Goal: Task Accomplishment & Management: Manage account settings

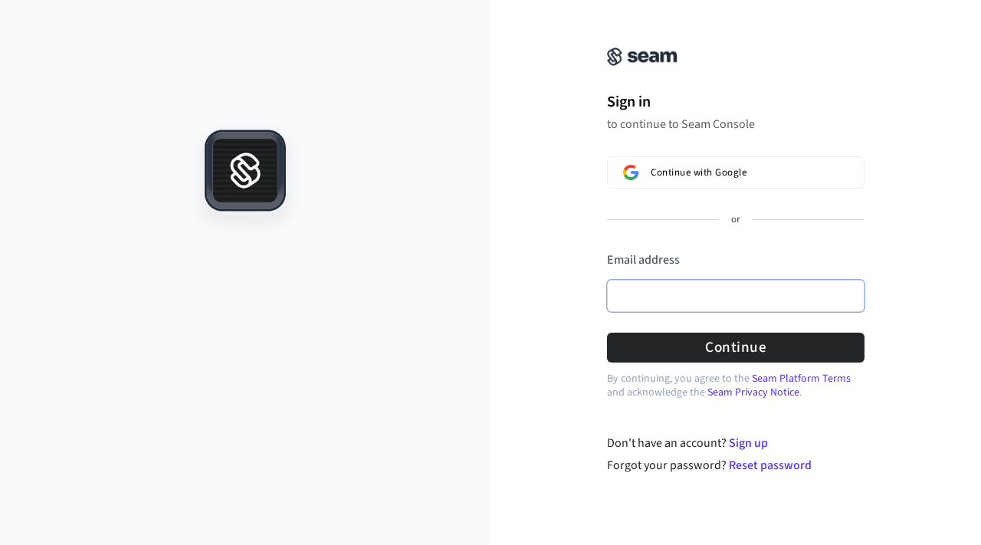
click at [660, 295] on input "Email address" at bounding box center [735, 296] width 257 height 32
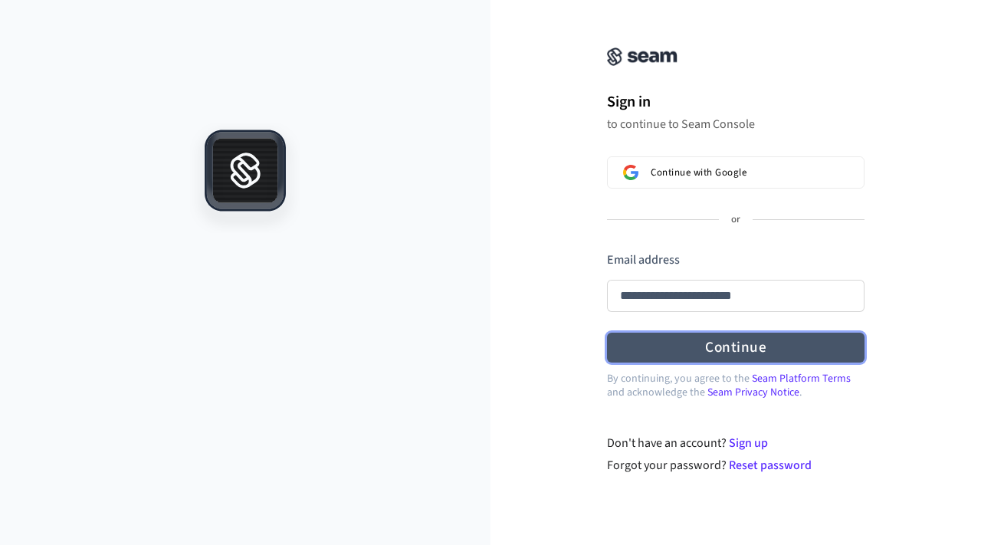
click at [714, 348] on button "Continue" at bounding box center [735, 348] width 257 height 30
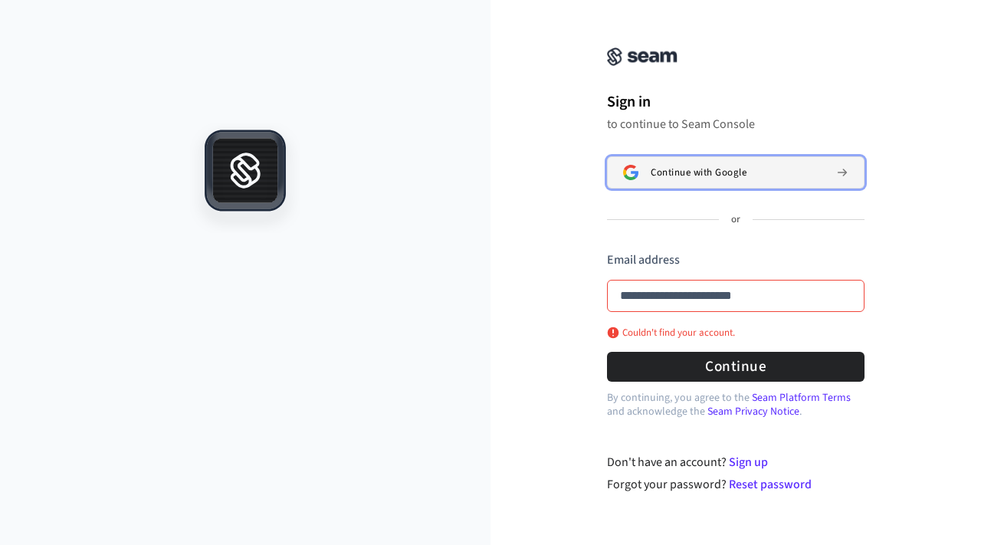
click at [718, 159] on button "Continue with Google" at bounding box center [735, 172] width 257 height 32
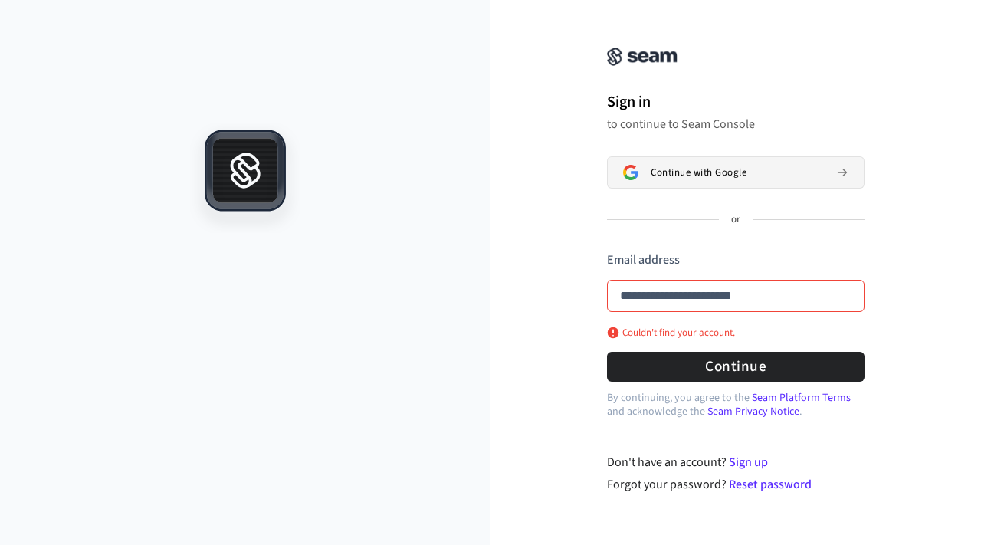
type input "**********"
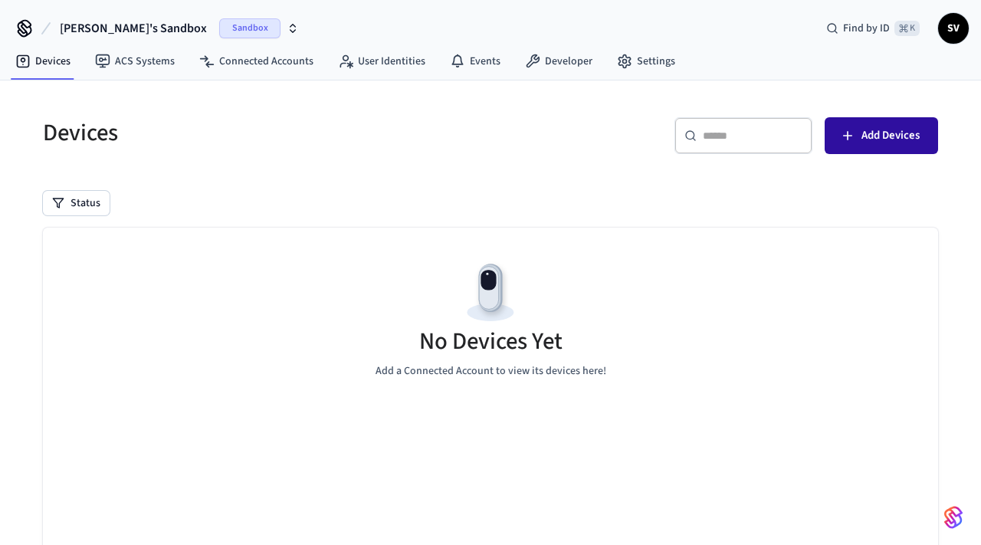
click at [881, 142] on span "Add Devices" at bounding box center [890, 136] width 58 height 20
click at [861, 136] on span "Add Devices" at bounding box center [890, 136] width 58 height 20
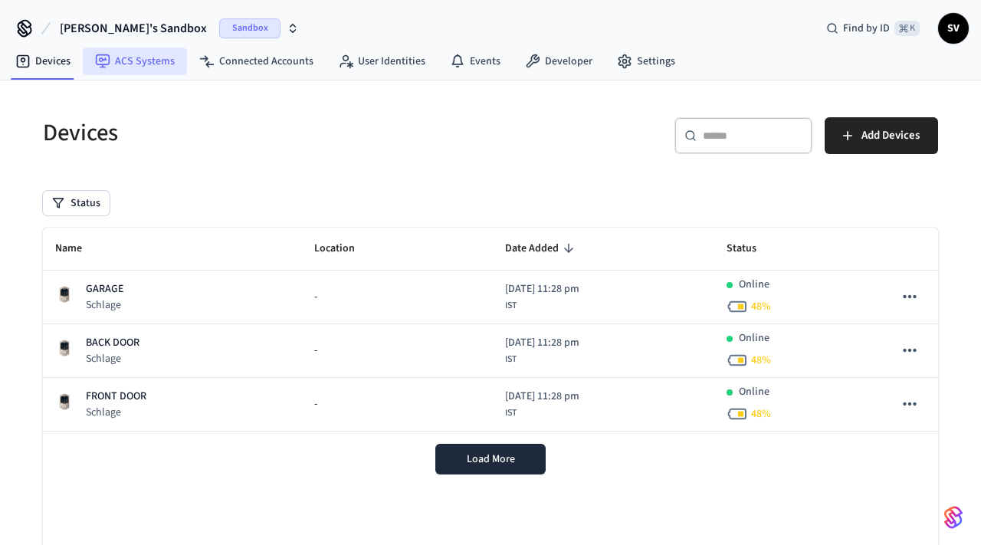
click at [155, 62] on link "ACS Systems" at bounding box center [135, 62] width 104 height 28
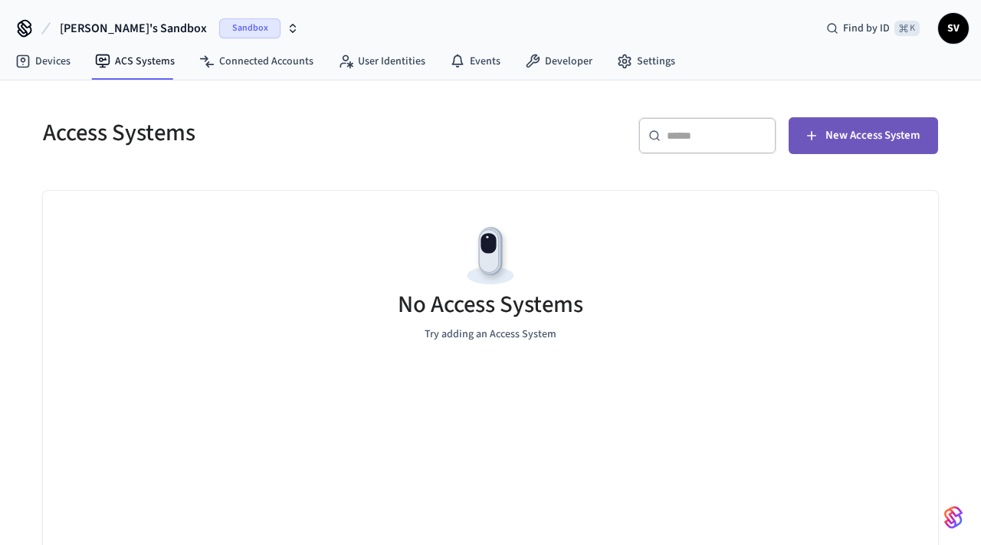
click at [856, 133] on span "New Access System" at bounding box center [872, 136] width 94 height 20
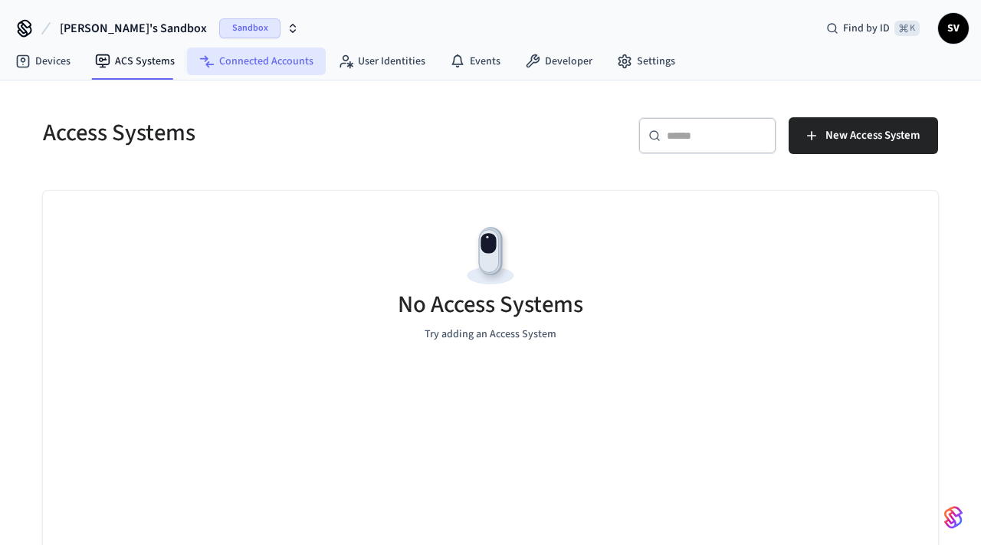
click at [231, 69] on link "Connected Accounts" at bounding box center [256, 62] width 139 height 28
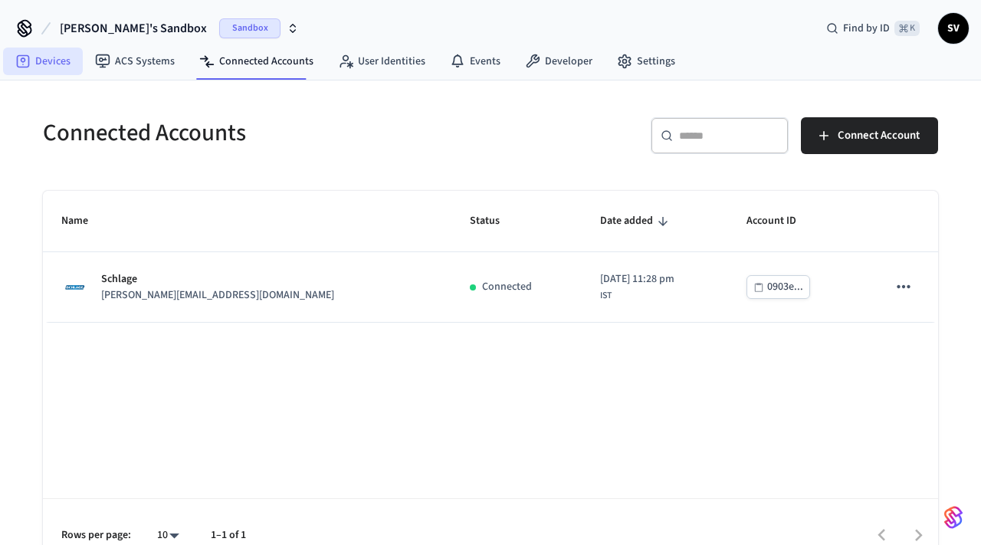
click at [27, 64] on icon at bounding box center [22, 61] width 15 height 15
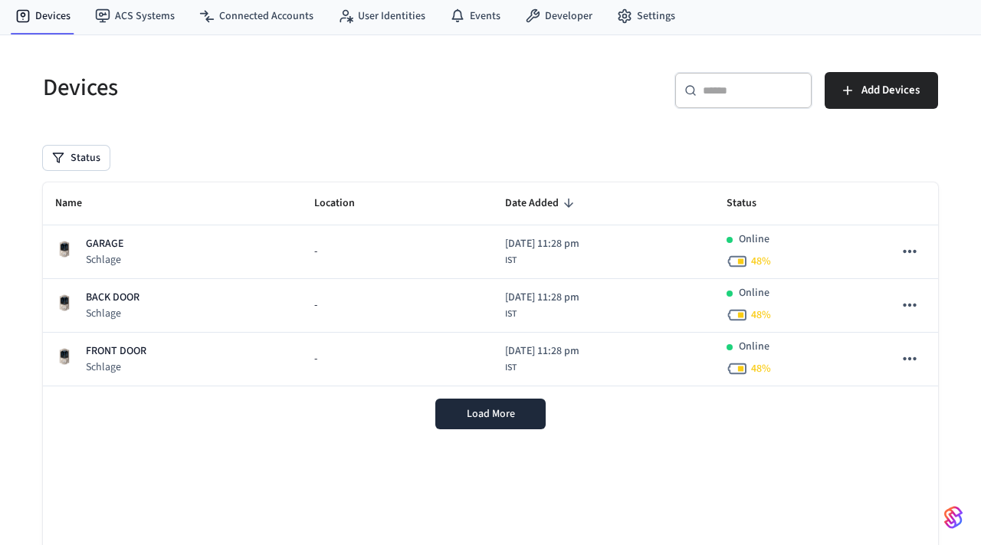
scroll to position [48, 0]
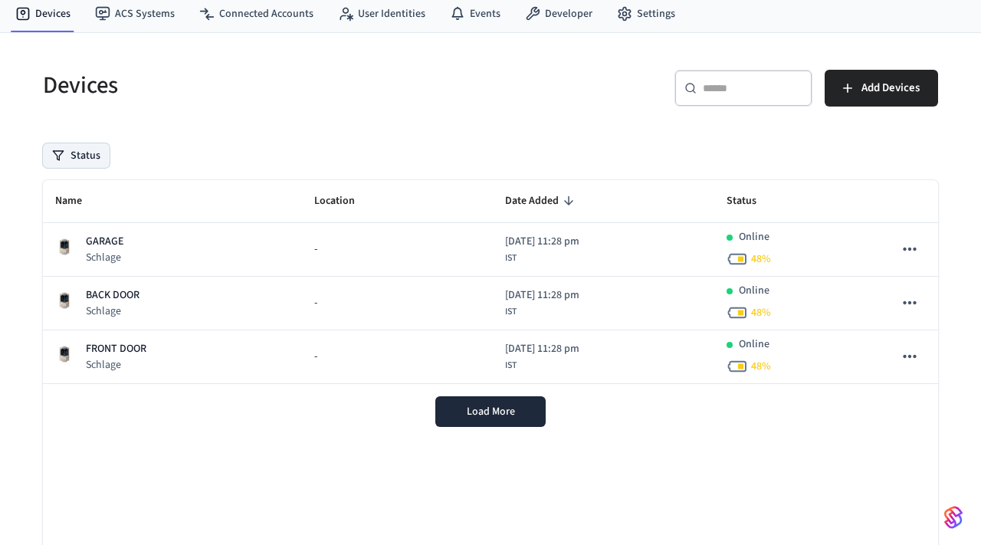
click at [74, 147] on button "Status" at bounding box center [76, 155] width 67 height 25
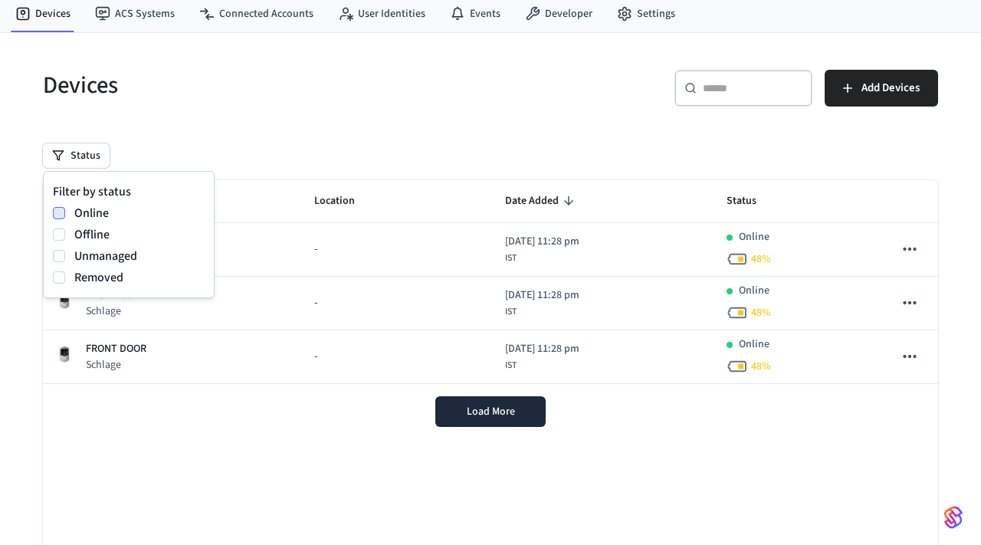
click at [60, 215] on button "Online" at bounding box center [59, 213] width 12 height 12
click at [59, 226] on div "Offline" at bounding box center [129, 234] width 152 height 21
click at [56, 258] on button "Unmanaged" at bounding box center [59, 256] width 12 height 12
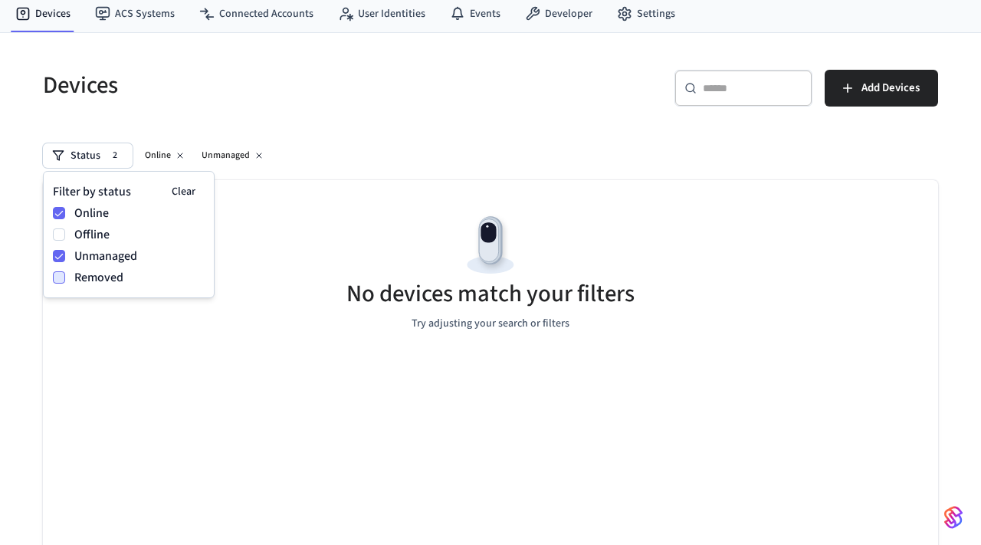
click at [57, 282] on button "Removed" at bounding box center [59, 277] width 12 height 12
click at [60, 232] on button "Offline" at bounding box center [59, 234] width 12 height 12
click at [60, 215] on button "Online" at bounding box center [59, 213] width 12 height 12
click at [60, 232] on button "Offline" at bounding box center [59, 234] width 12 height 12
click at [58, 252] on button "Unmanaged" at bounding box center [59, 256] width 12 height 12
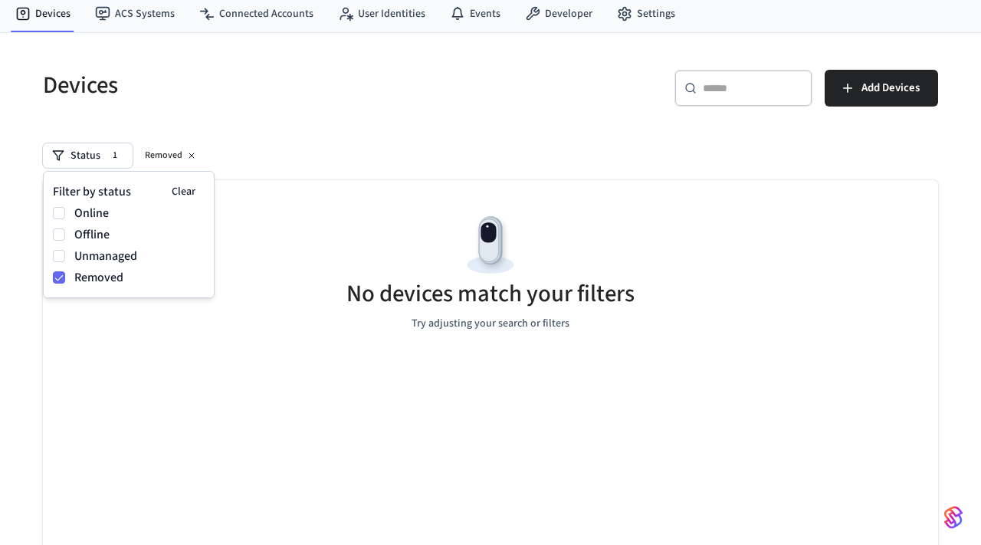
click at [58, 268] on div "Removed" at bounding box center [129, 277] width 152 height 21
click at [58, 277] on button "Removed" at bounding box center [59, 277] width 12 height 12
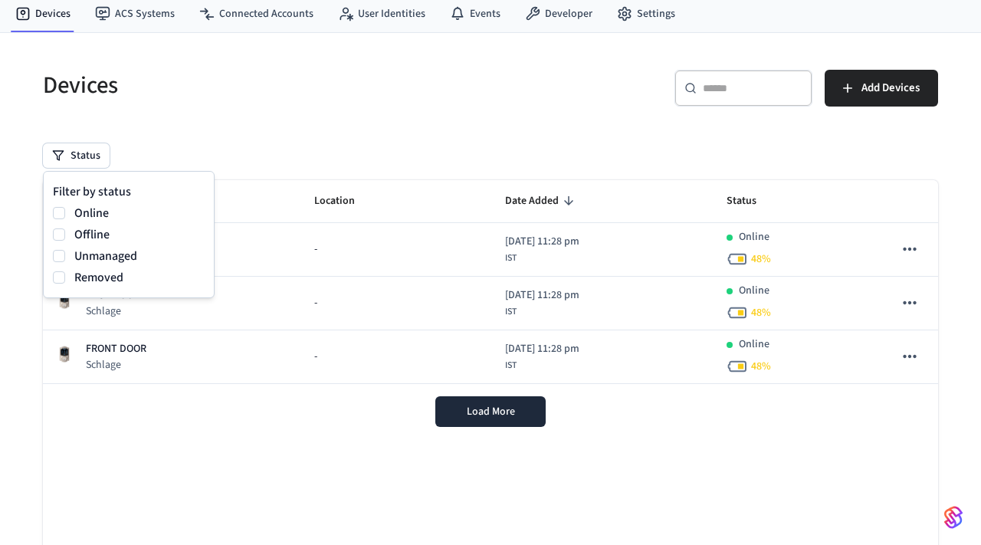
click at [176, 155] on div "Status" at bounding box center [490, 155] width 895 height 25
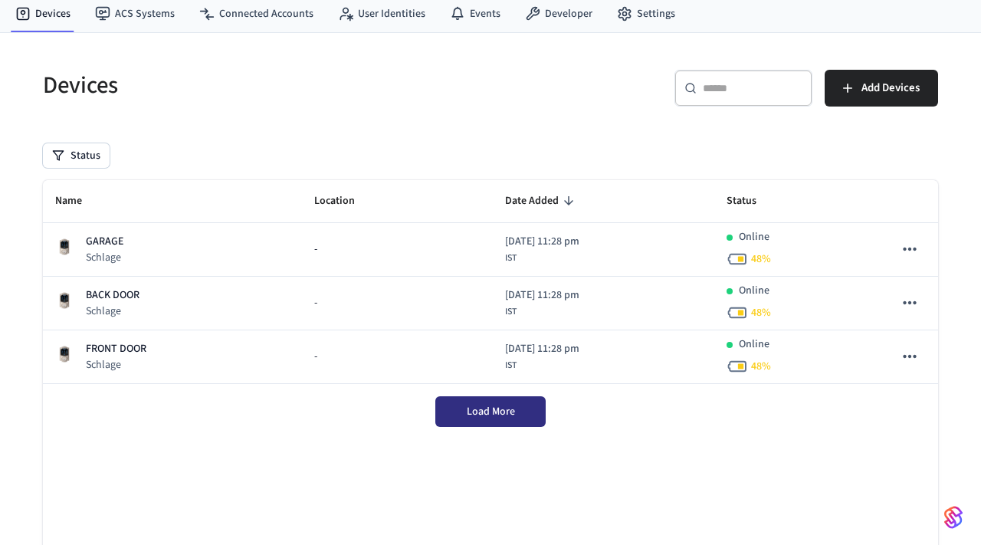
click at [516, 405] on button "Load More" at bounding box center [490, 411] width 110 height 31
click at [360, 200] on icon "sticky table" at bounding box center [364, 200] width 9 height 9
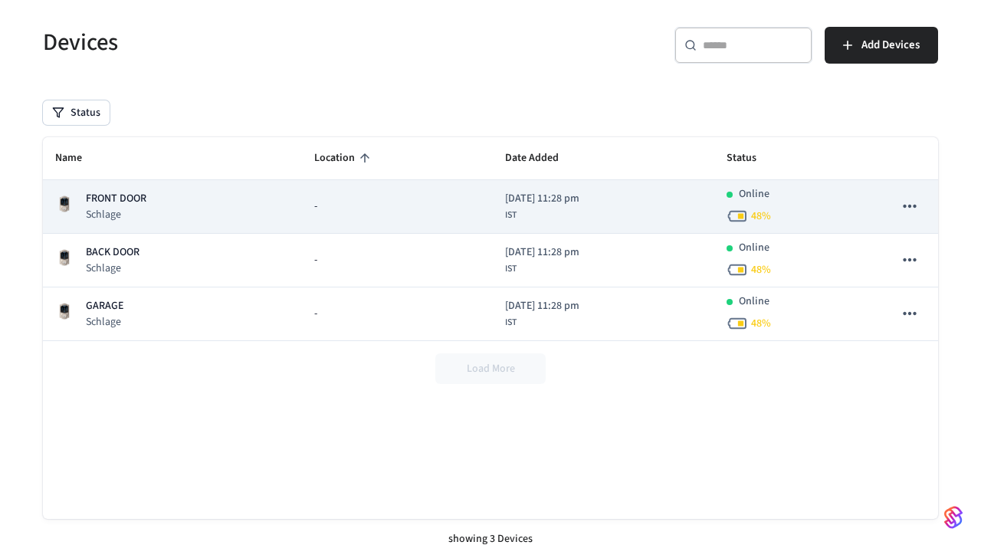
scroll to position [92, 0]
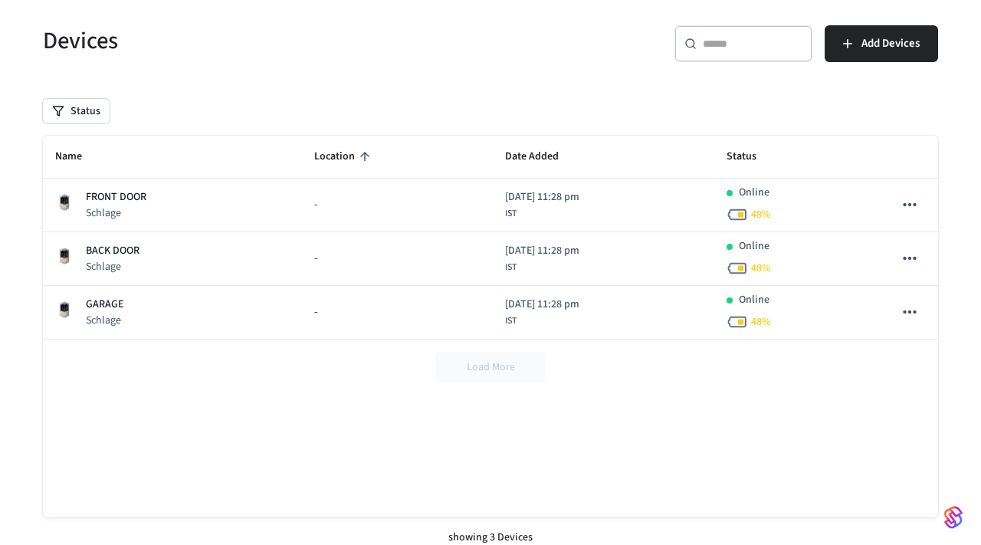
click at [358, 155] on icon "sticky table" at bounding box center [365, 156] width 14 height 14
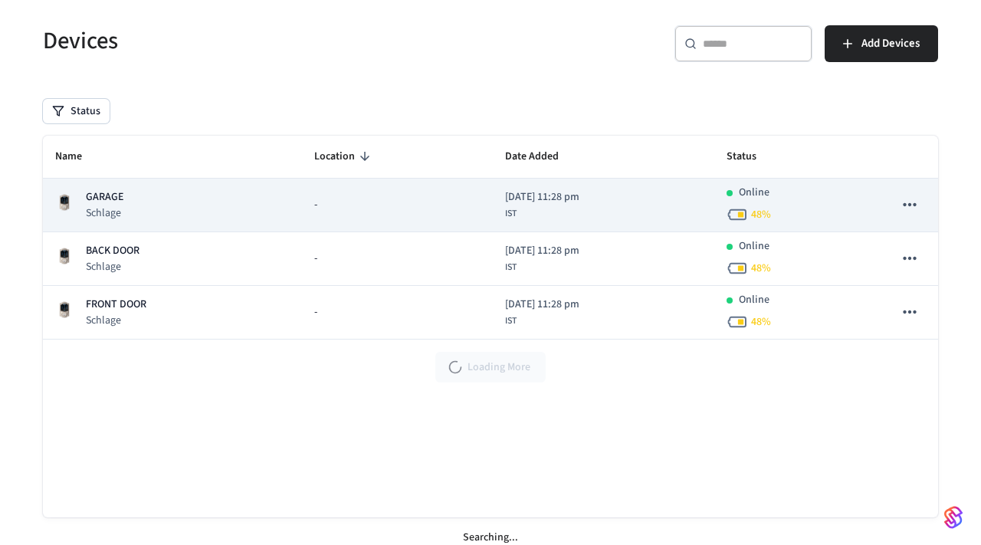
click at [906, 208] on icon "sticky table" at bounding box center [910, 205] width 20 height 20
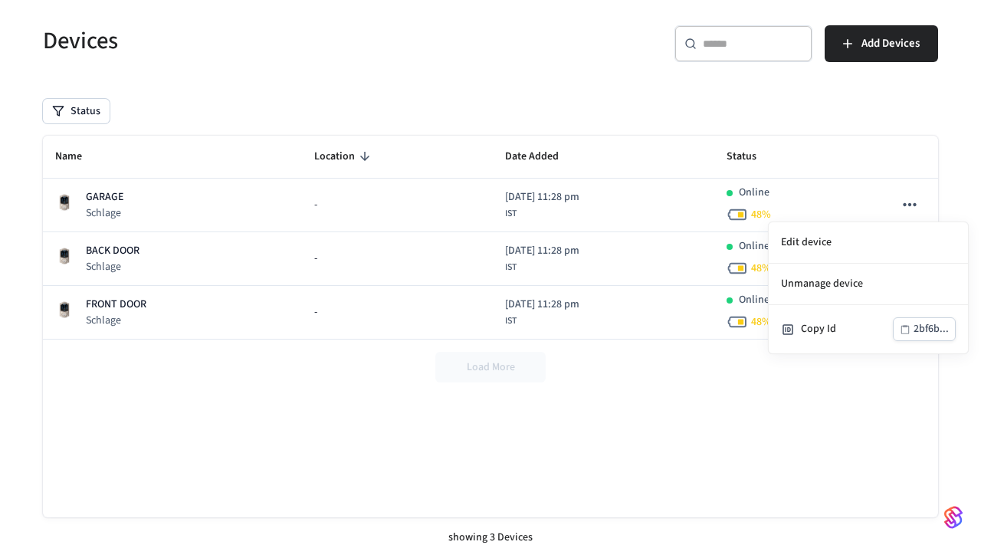
click at [457, 413] on div at bounding box center [490, 272] width 981 height 545
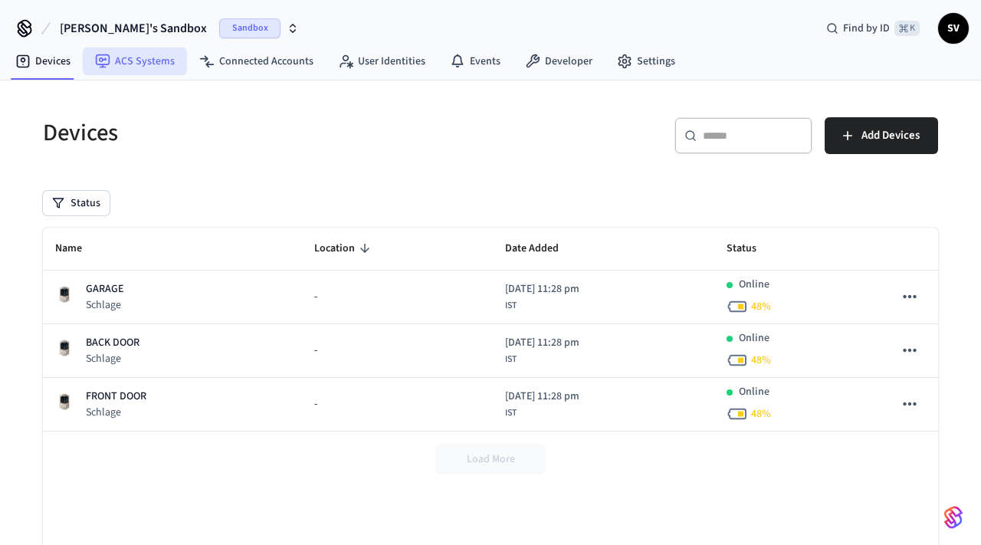
click at [143, 66] on link "ACS Systems" at bounding box center [135, 62] width 104 height 28
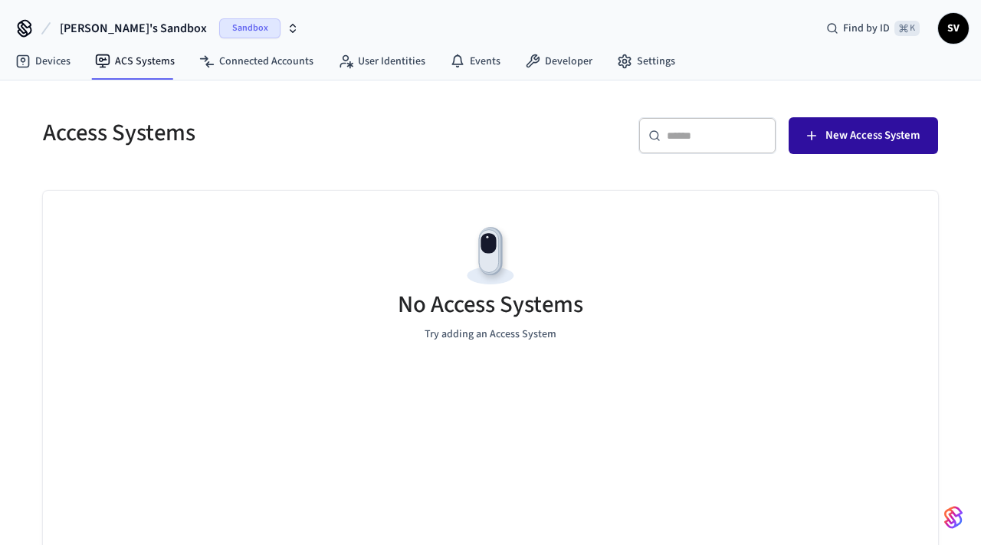
click at [840, 133] on span "New Access System" at bounding box center [872, 136] width 94 height 20
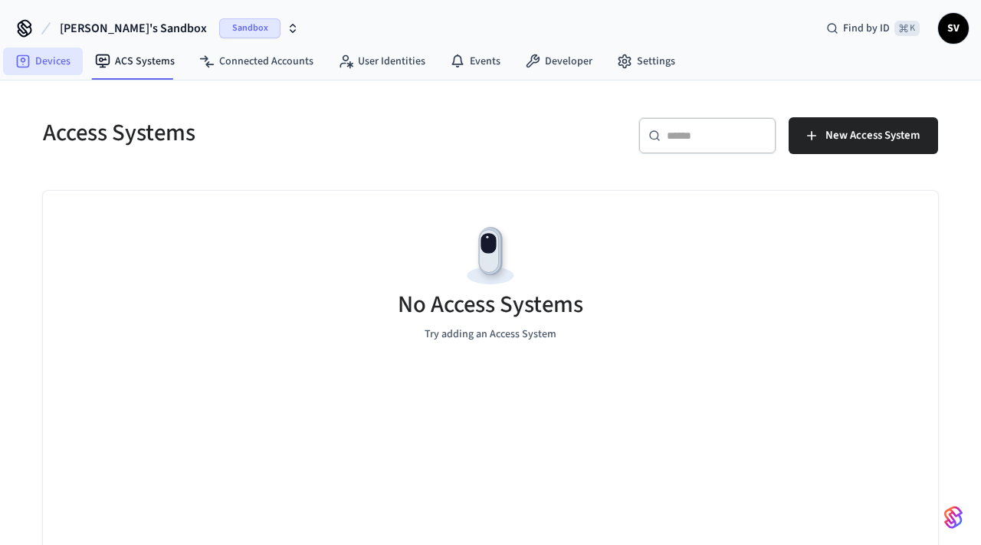
click at [66, 64] on link "Devices" at bounding box center [43, 62] width 80 height 28
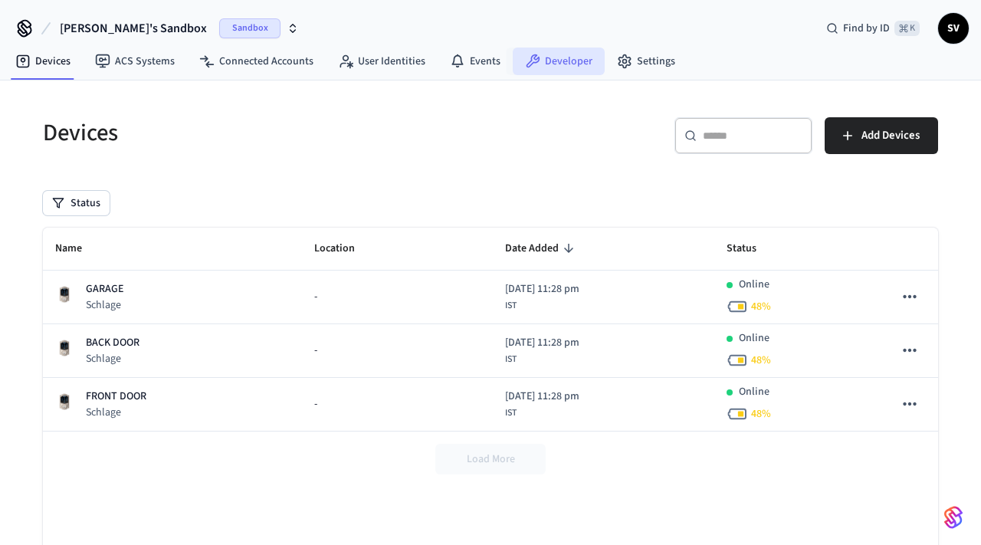
click at [559, 58] on link "Developer" at bounding box center [559, 62] width 92 height 28
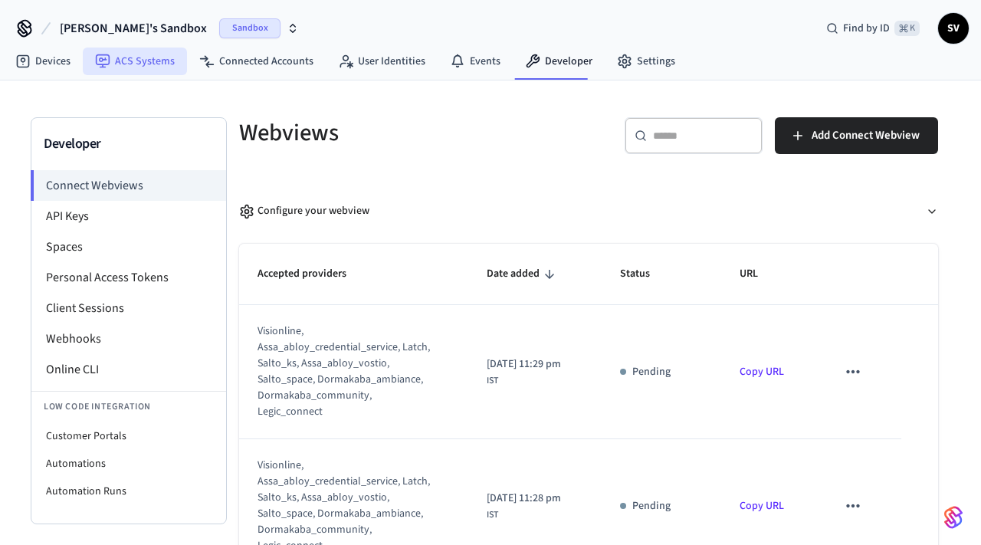
click at [131, 57] on link "ACS Systems" at bounding box center [135, 62] width 104 height 28
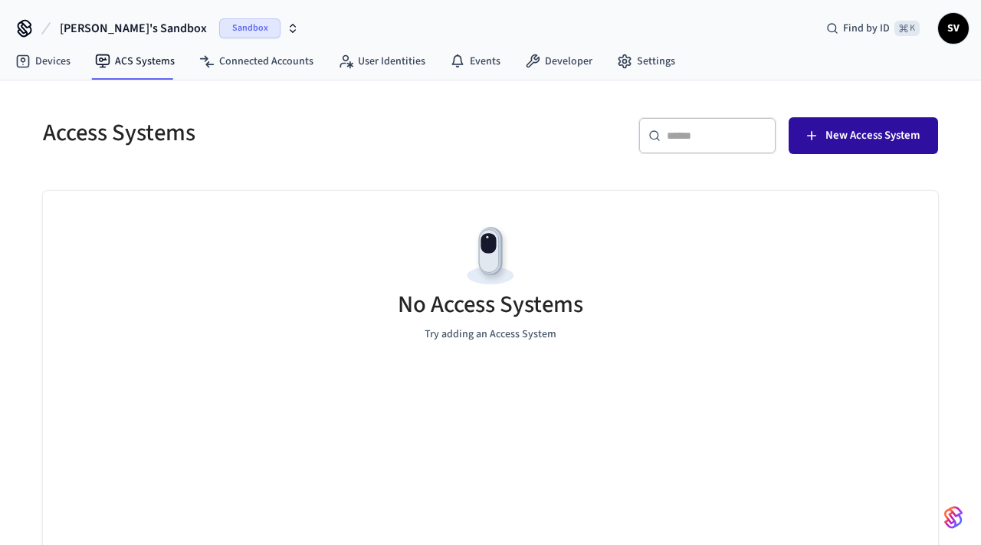
click at [837, 143] on span "New Access System" at bounding box center [872, 136] width 94 height 20
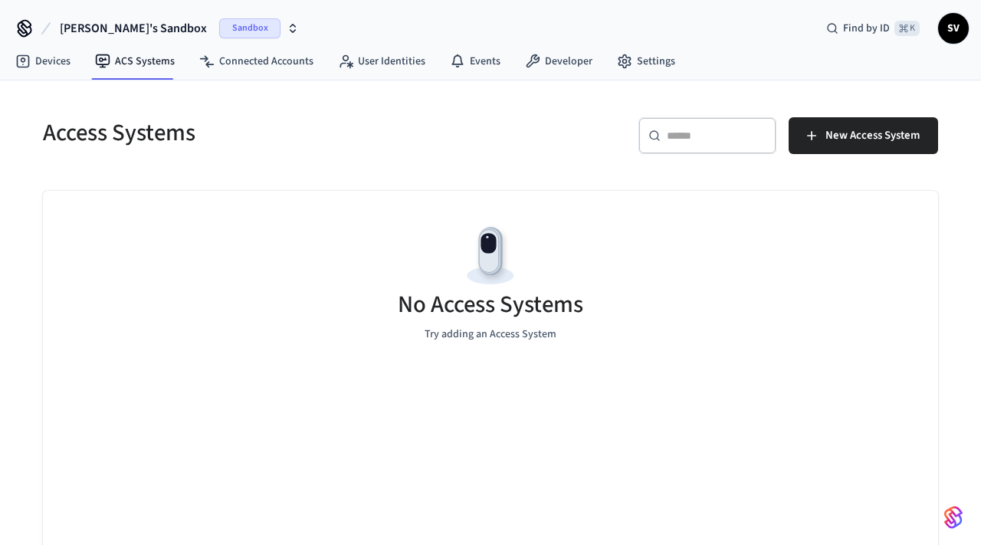
click at [467, 338] on p "Try adding an Access System" at bounding box center [490, 334] width 132 height 16
click at [490, 261] on img at bounding box center [490, 255] width 69 height 69
click at [490, 293] on h5 "No Access Systems" at bounding box center [490, 304] width 185 height 31
click at [709, 142] on input "text" at bounding box center [717, 135] width 100 height 15
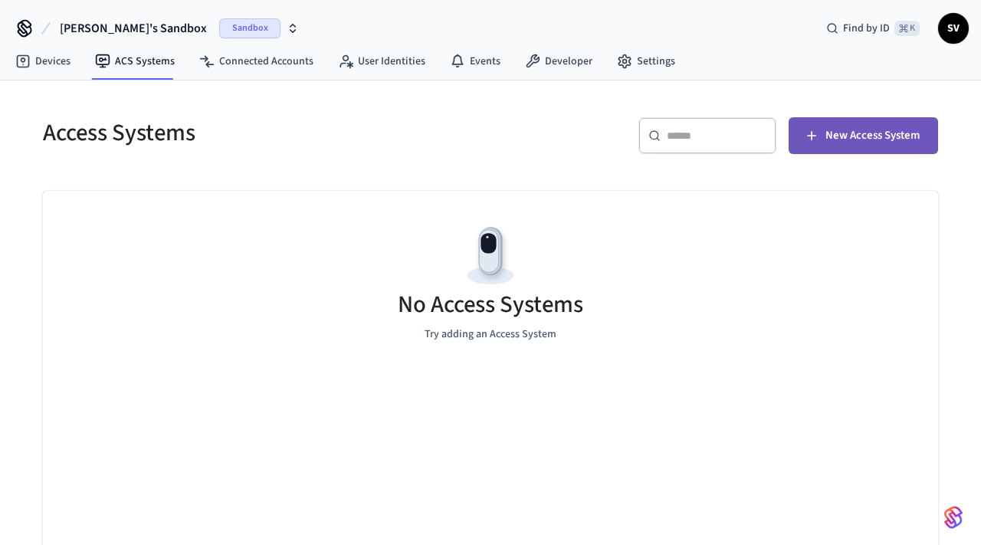
click at [838, 139] on span "New Access System" at bounding box center [872, 136] width 94 height 20
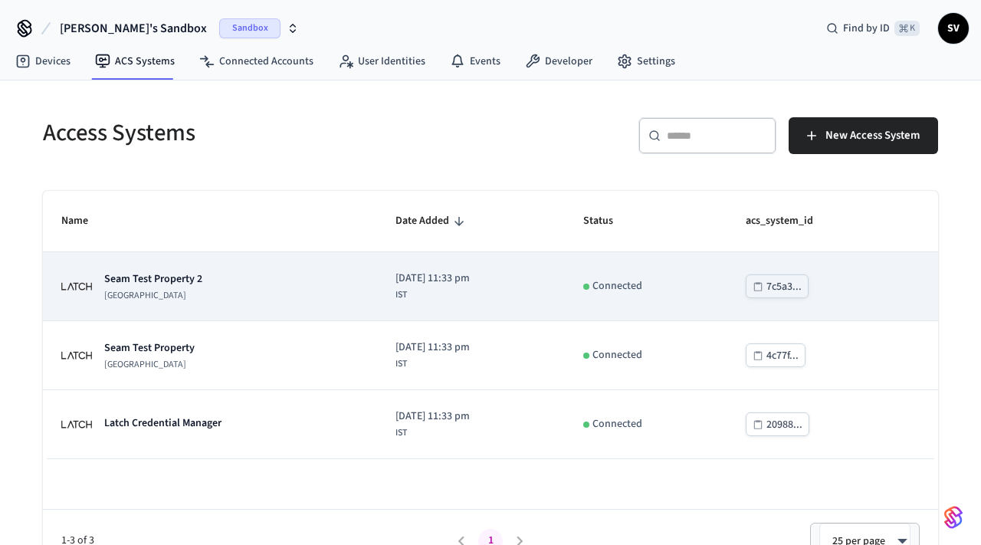
scroll to position [27, 0]
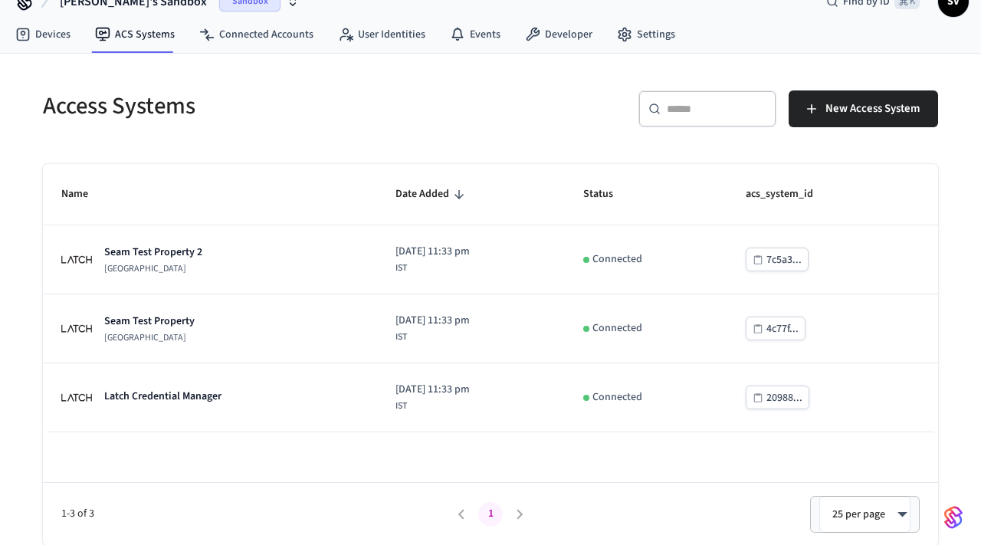
click at [880, 516] on body "Shreya's Sandbox Sandbox Find by ID ⌘ K SV Devices ACS Systems Connected Accoun…" at bounding box center [490, 259] width 981 height 572
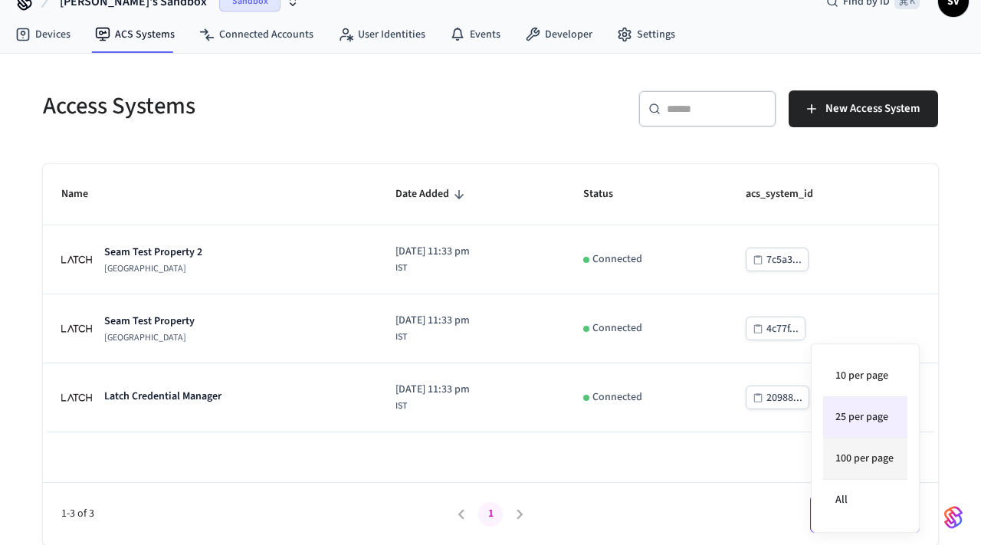
click at [876, 470] on li "100 per page" at bounding box center [865, 458] width 84 height 41
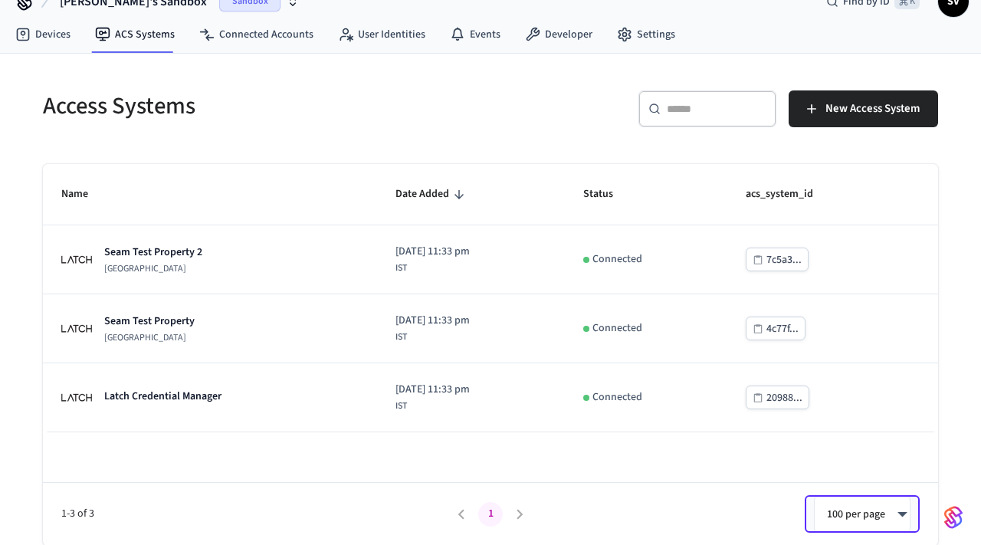
click at [844, 521] on body "Shreya's Sandbox Sandbox Find by ID ⌘ K SV Devices ACS Systems Connected Accoun…" at bounding box center [490, 259] width 981 height 572
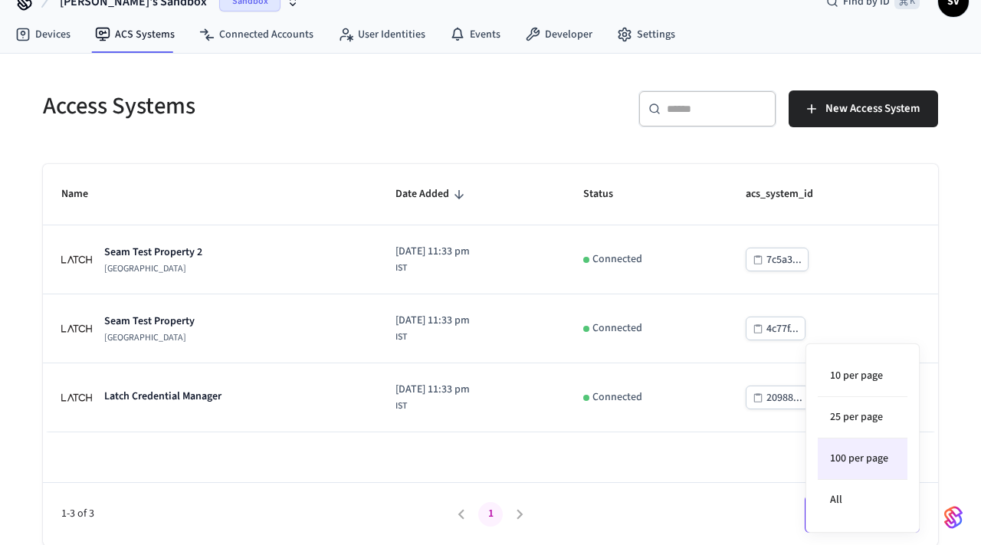
click at [881, 343] on div "10 per page 25 per page 100 per page All" at bounding box center [862, 437] width 114 height 189
click at [870, 371] on li "10 per page" at bounding box center [863, 376] width 90 height 41
type input "**"
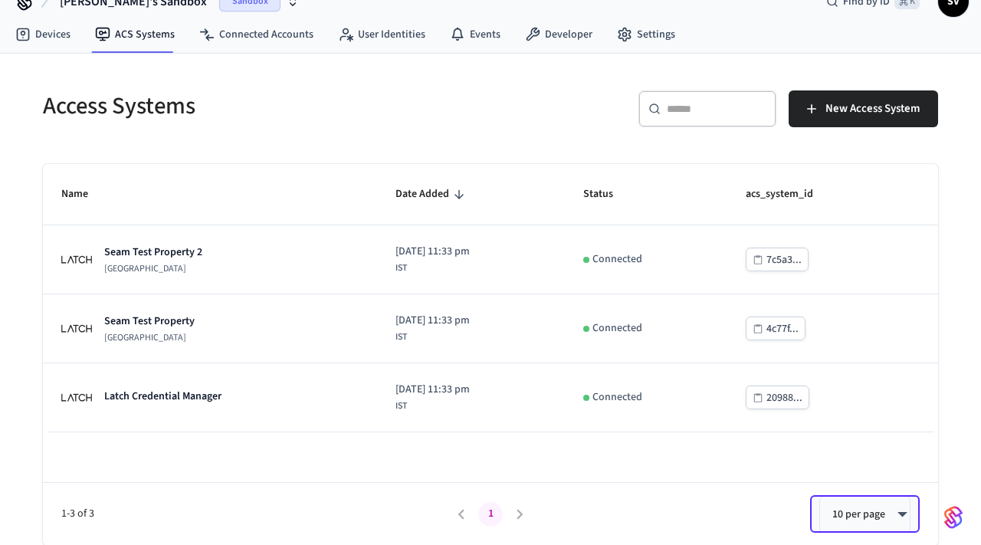
scroll to position [0, 0]
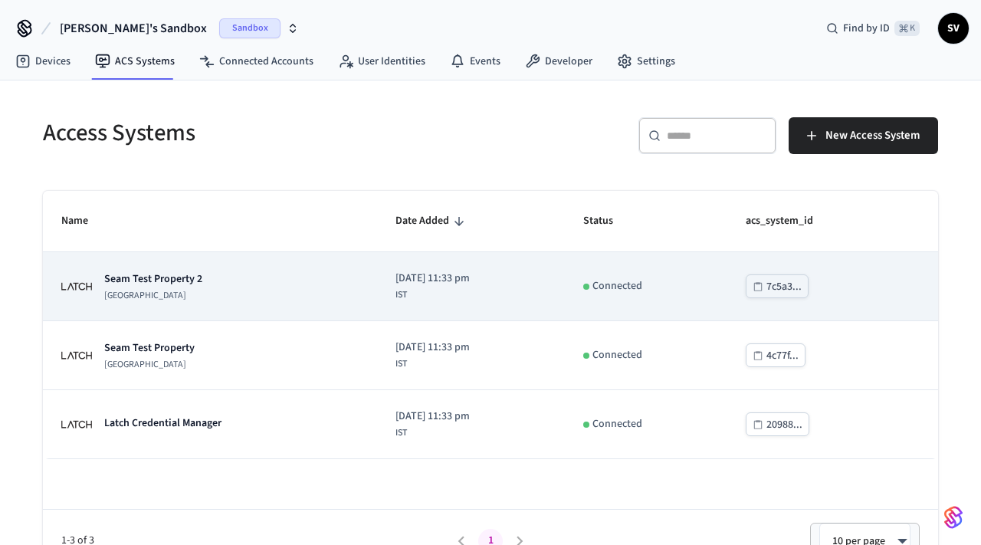
click at [416, 280] on span "2025/10/12 at 11:33 pm" at bounding box center [432, 278] width 74 height 16
click at [790, 285] on div "7c5a3..." at bounding box center [783, 286] width 35 height 19
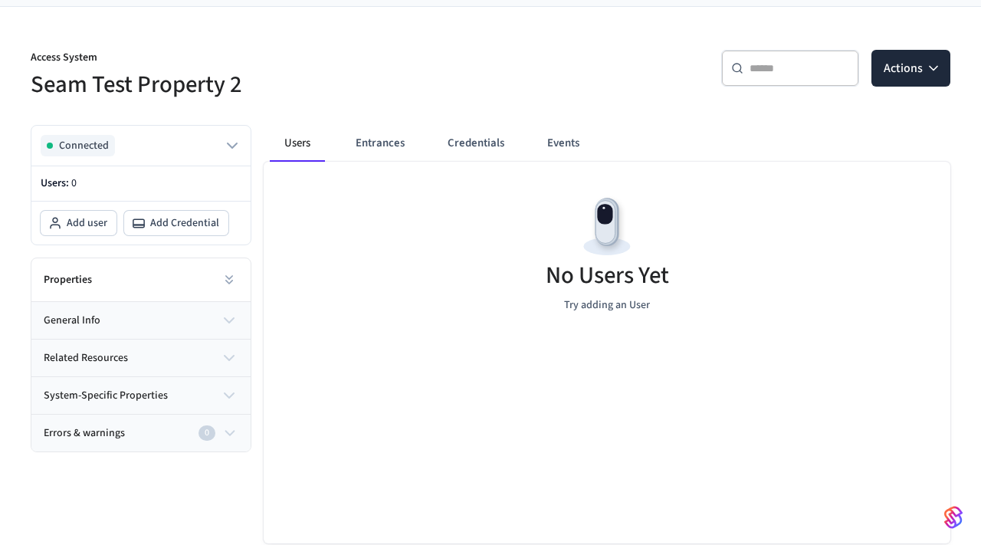
scroll to position [126, 0]
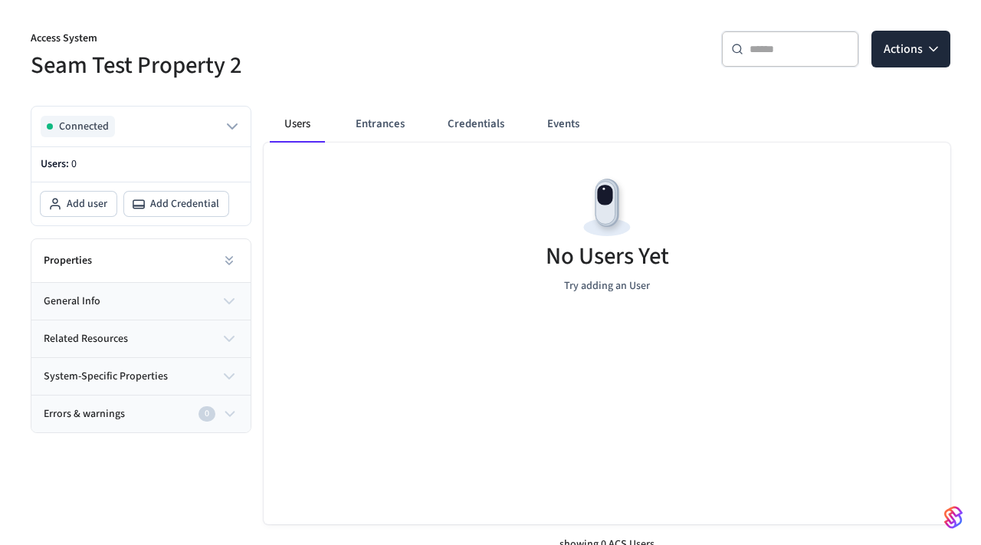
click at [632, 264] on h5 "No Users Yet" at bounding box center [607, 256] width 123 height 31
click at [460, 124] on button "Credentials" at bounding box center [475, 124] width 81 height 37
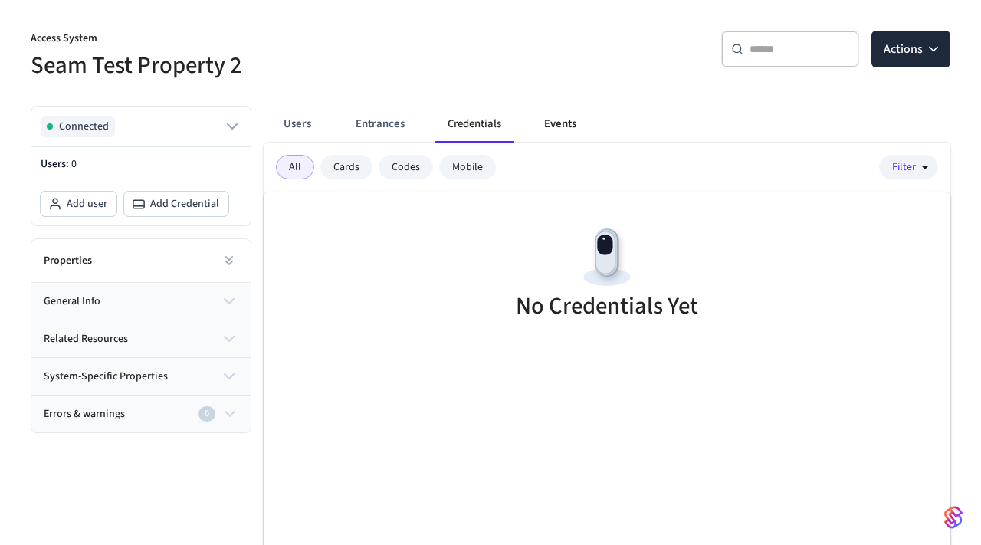
click at [546, 121] on button "Events" at bounding box center [560, 124] width 57 height 37
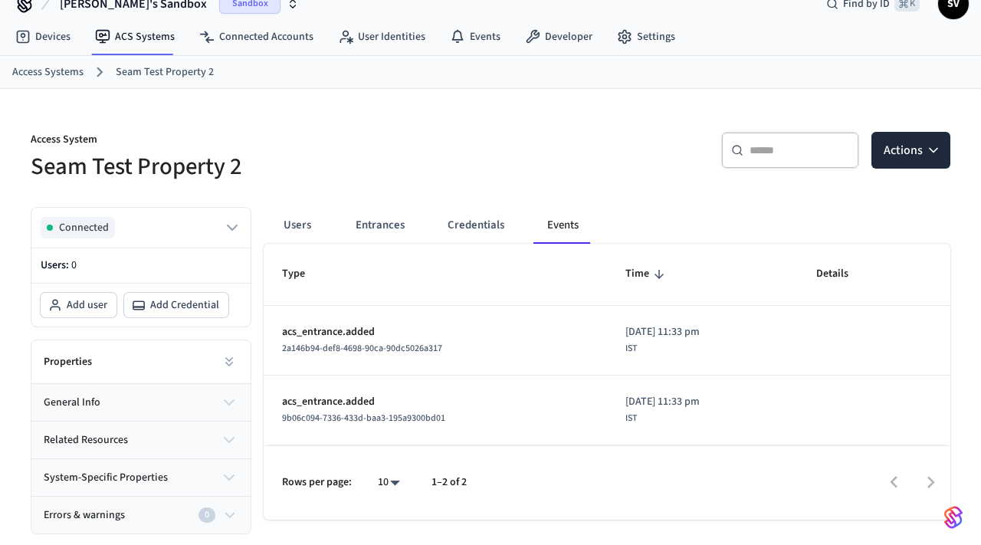
scroll to position [25, 0]
click at [97, 305] on span "Add user" at bounding box center [87, 304] width 41 height 15
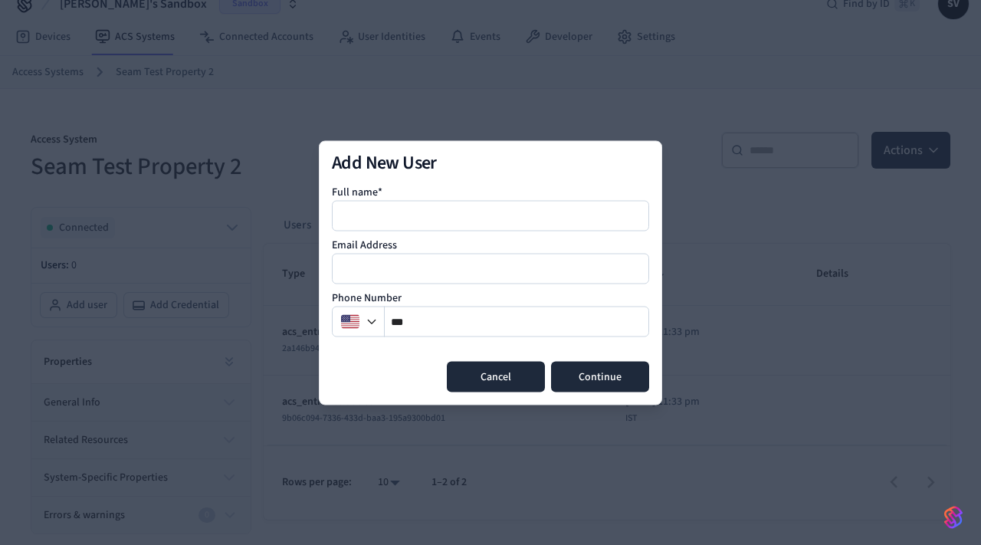
click at [473, 369] on button "Cancel" at bounding box center [496, 376] width 98 height 31
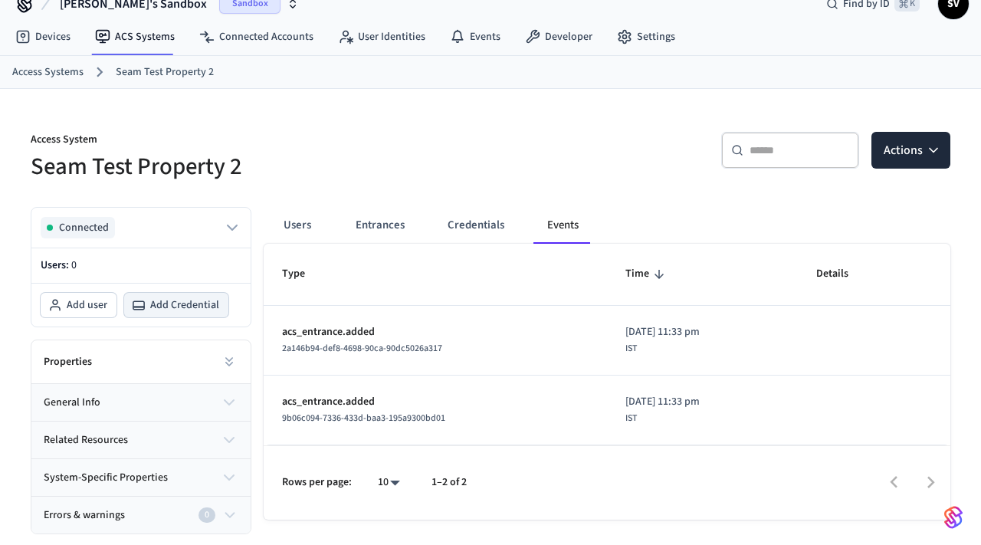
click at [181, 317] on button "Add Credential" at bounding box center [176, 305] width 104 height 25
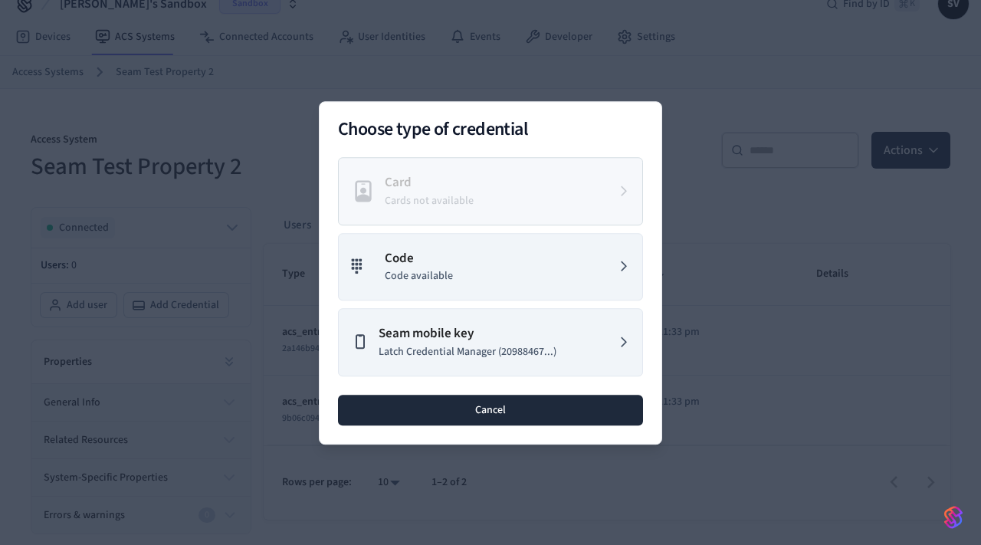
click at [440, 411] on button "Cancel" at bounding box center [490, 409] width 305 height 31
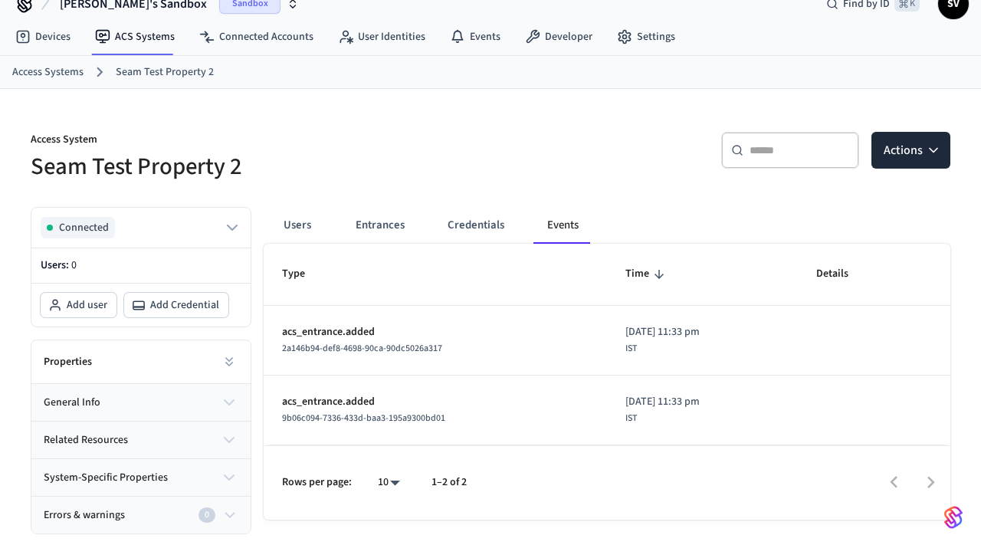
scroll to position [0, 0]
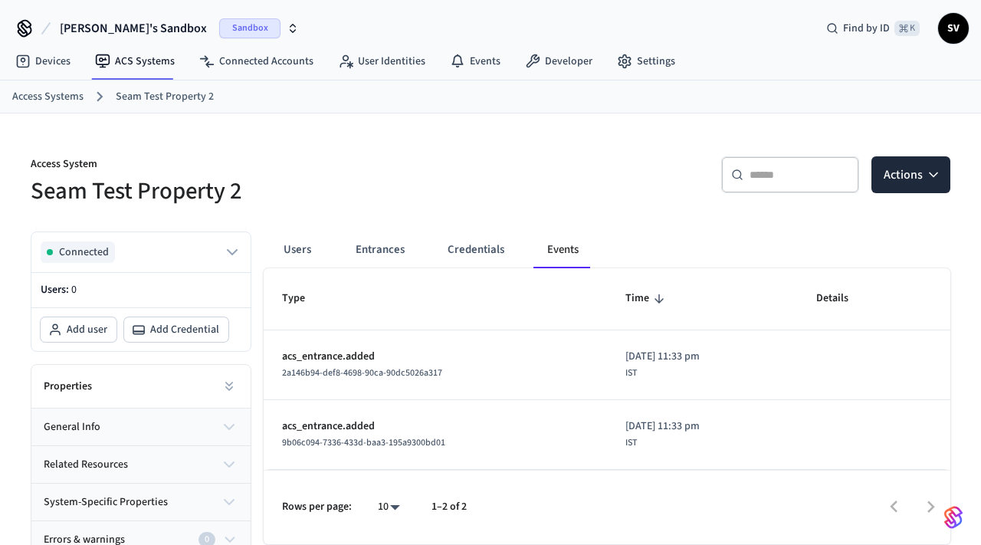
click at [57, 96] on link "Access Systems" at bounding box center [47, 97] width 71 height 16
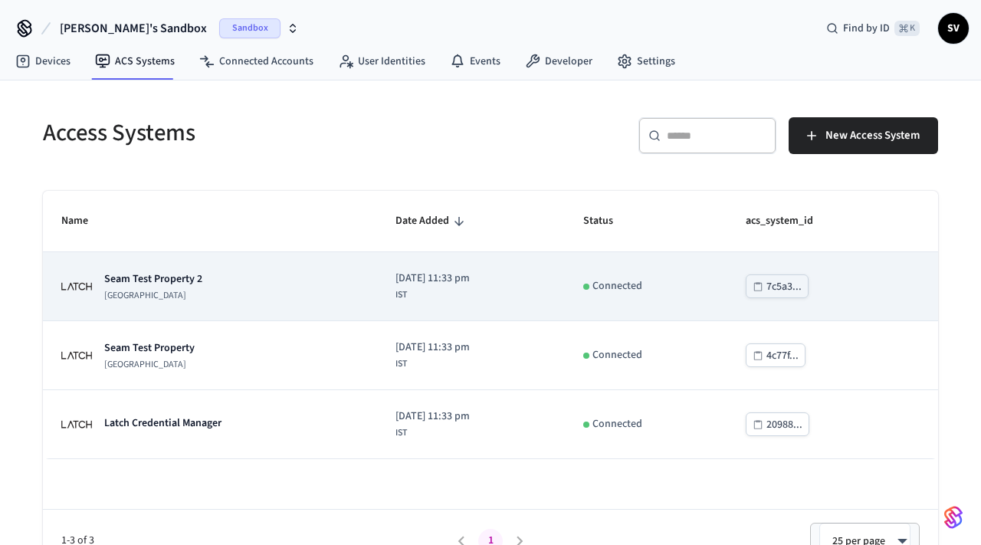
click at [178, 283] on p "Seam Test Property 2" at bounding box center [153, 278] width 98 height 15
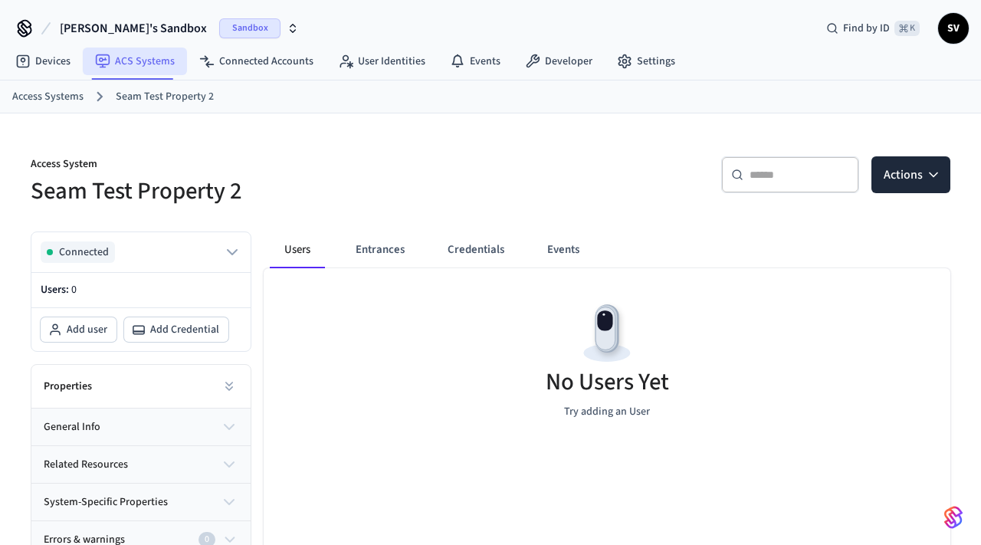
click at [120, 61] on link "ACS Systems" at bounding box center [135, 62] width 104 height 28
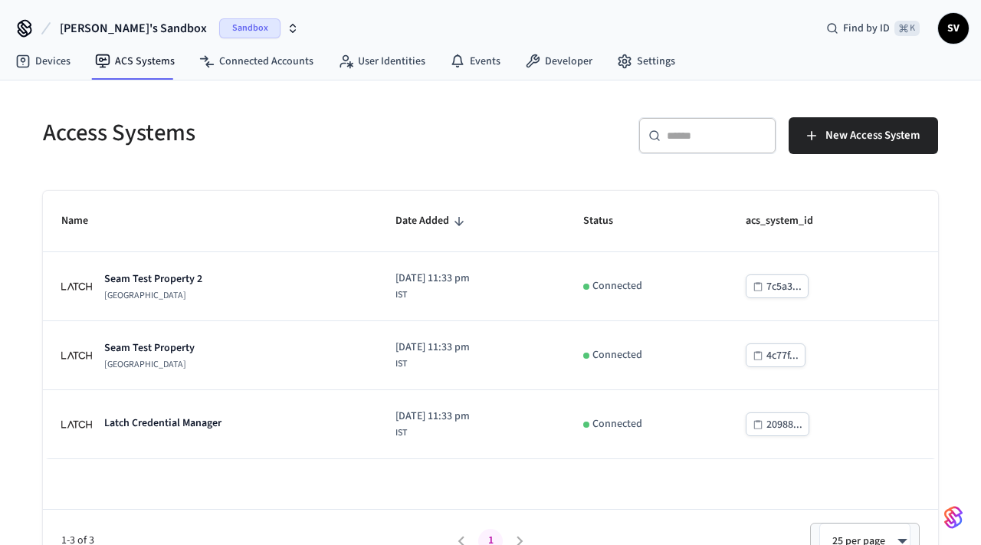
scroll to position [27, 0]
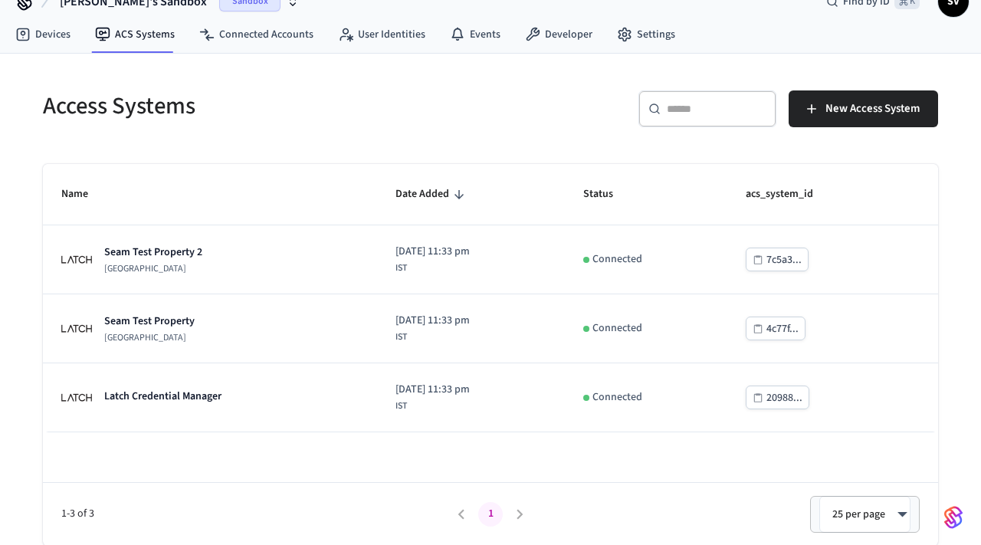
click at [454, 514] on li "pagination navigation" at bounding box center [461, 514] width 29 height 25
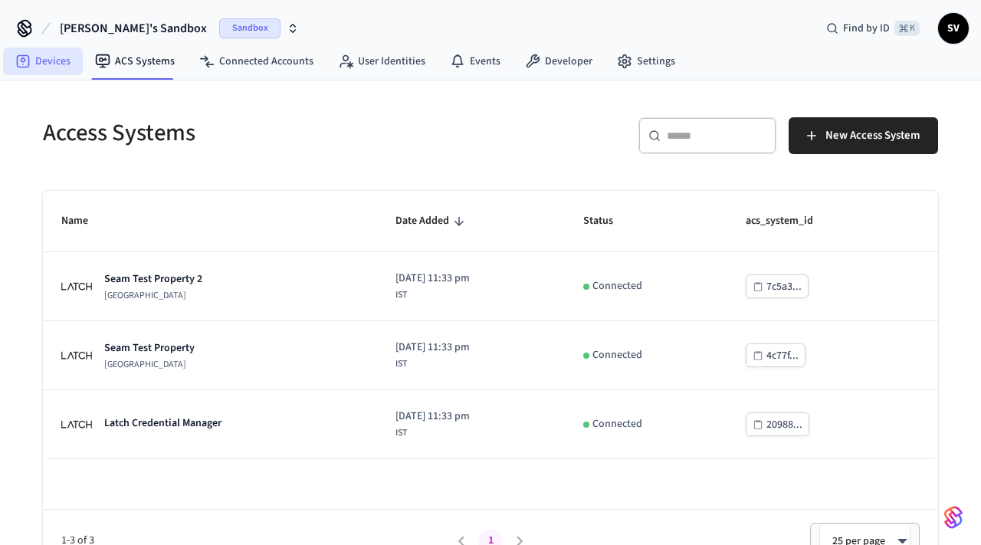
click at [35, 56] on link "Devices" at bounding box center [43, 62] width 80 height 28
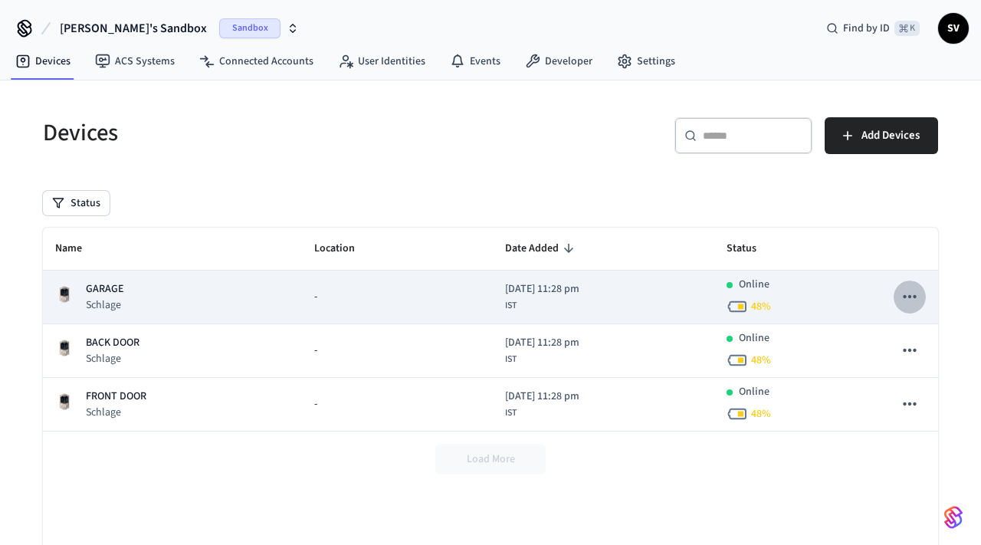
click at [906, 299] on icon "sticky table" at bounding box center [910, 297] width 20 height 20
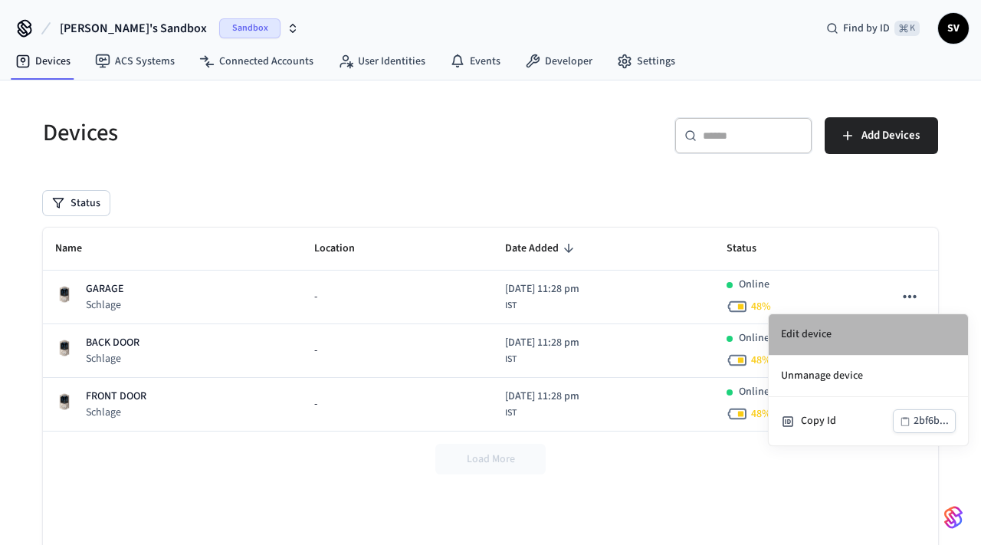
click at [837, 338] on li "Edit device" at bounding box center [868, 334] width 199 height 41
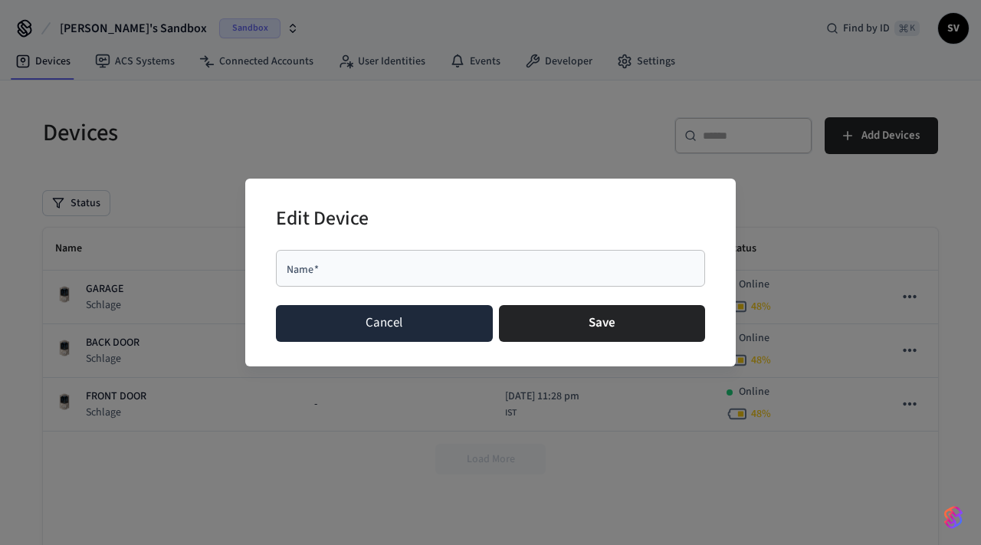
click at [381, 326] on button "Cancel" at bounding box center [384, 323] width 217 height 37
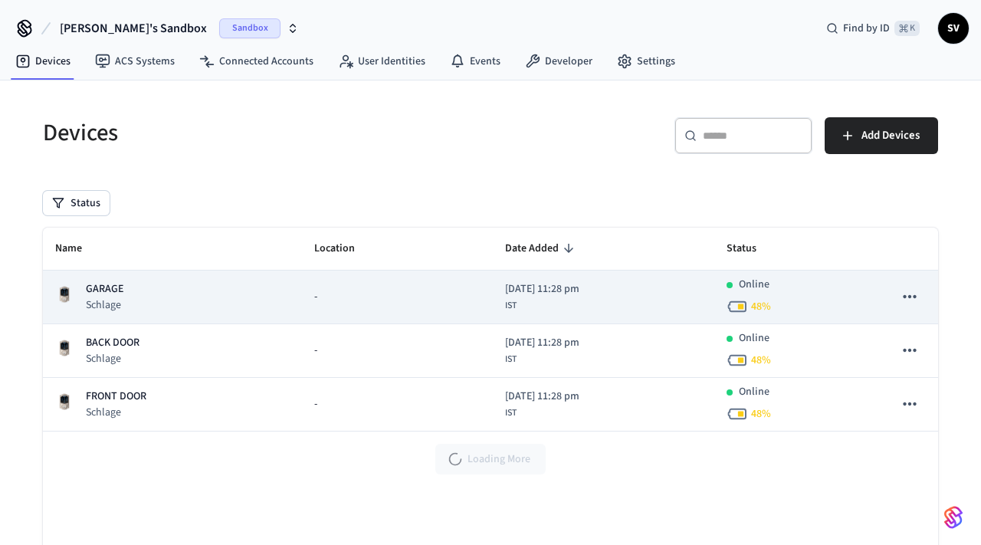
click at [908, 293] on icon "sticky table" at bounding box center [910, 297] width 20 height 20
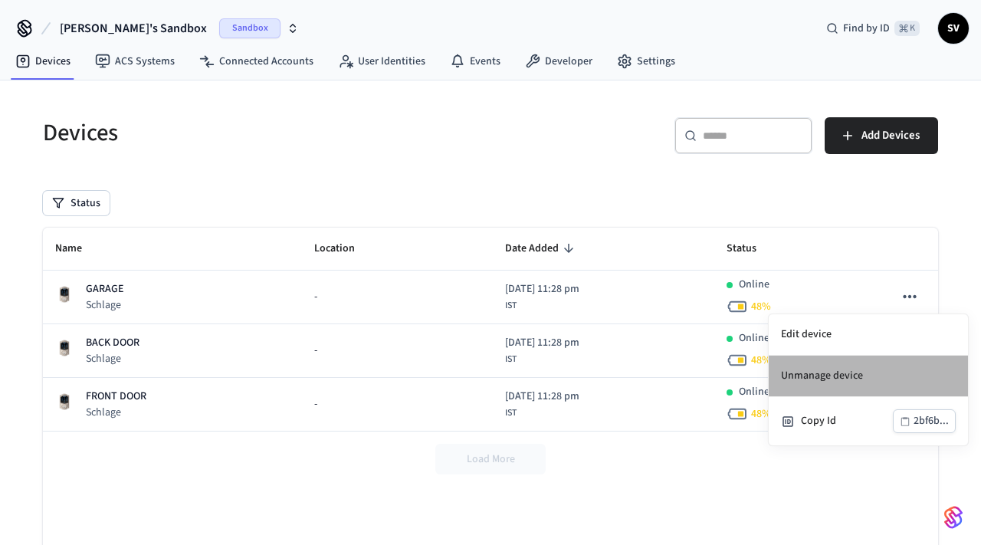
click at [850, 381] on li "Unmanage device" at bounding box center [868, 376] width 199 height 41
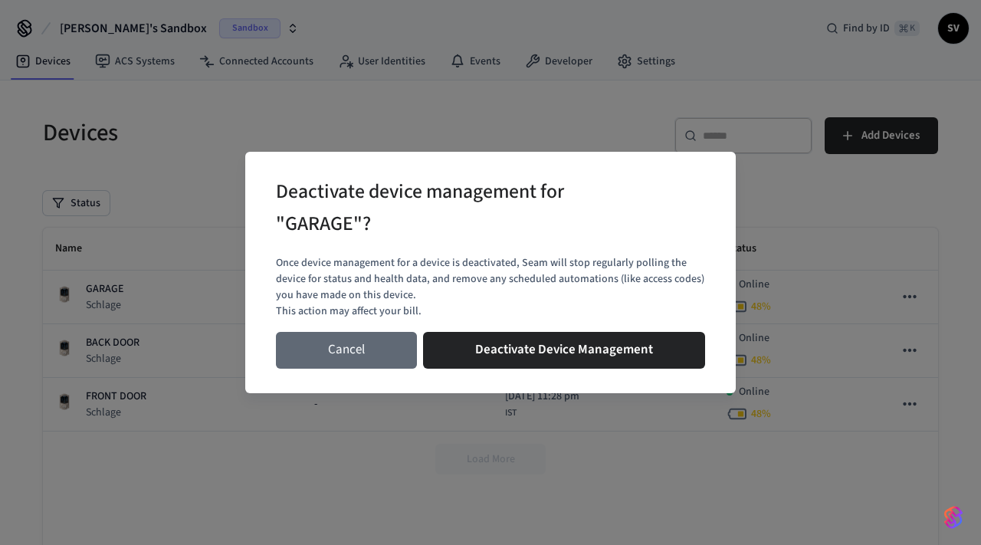
click at [377, 346] on button "Cancel" at bounding box center [346, 350] width 141 height 37
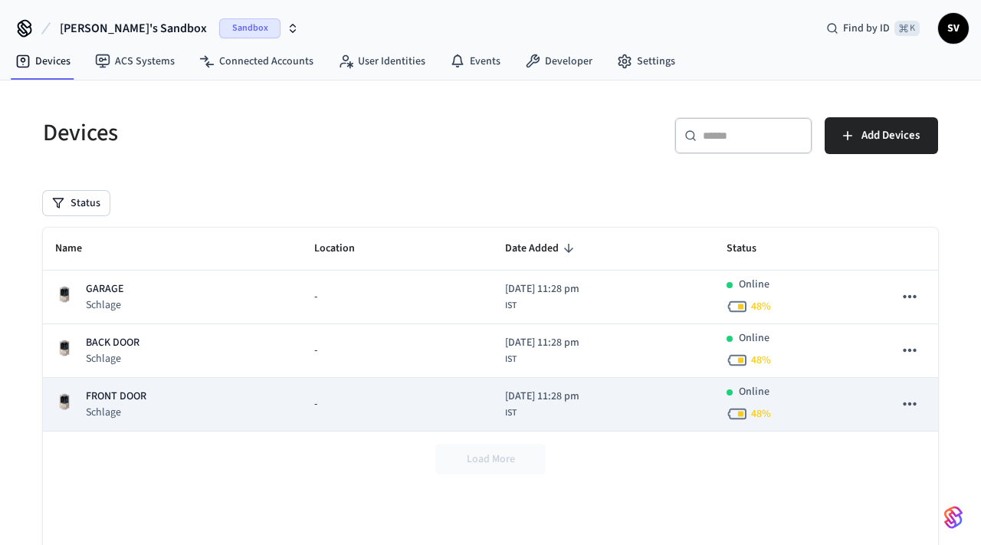
click at [898, 394] on button "sticky table" at bounding box center [909, 404] width 32 height 32
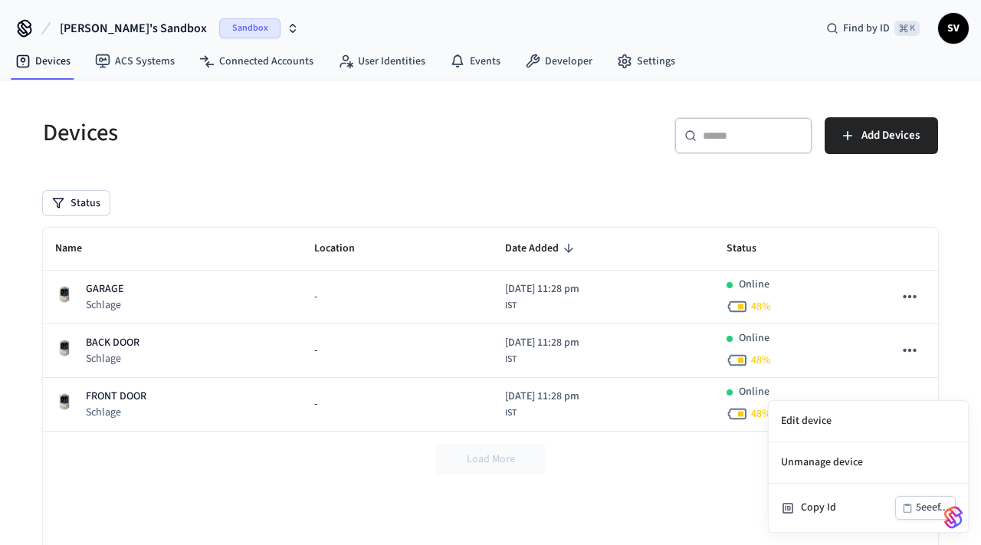
click at [680, 505] on div at bounding box center [490, 272] width 981 height 545
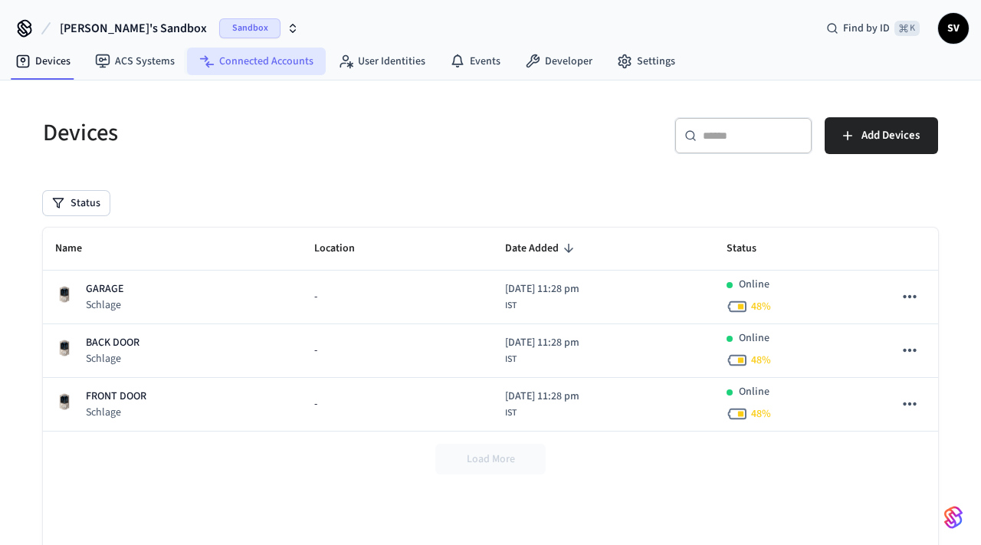
click at [255, 61] on link "Connected Accounts" at bounding box center [256, 62] width 139 height 28
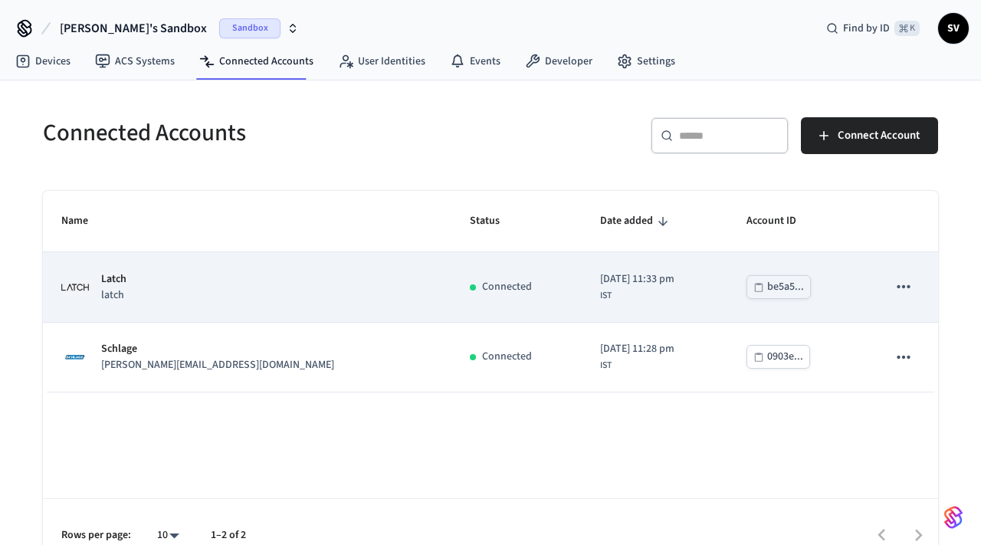
click at [895, 288] on icon "sticky table" at bounding box center [903, 287] width 20 height 20
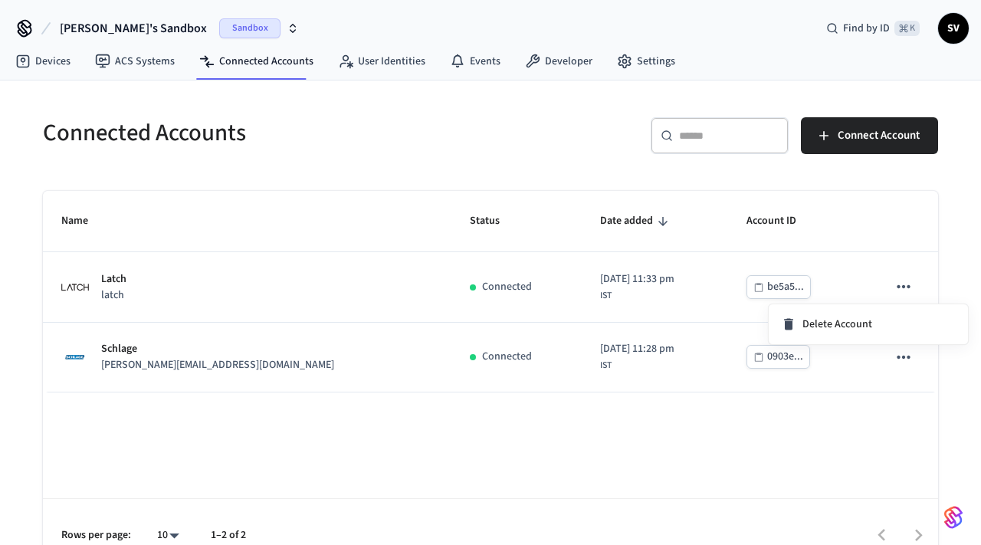
click at [895, 365] on div at bounding box center [490, 272] width 981 height 545
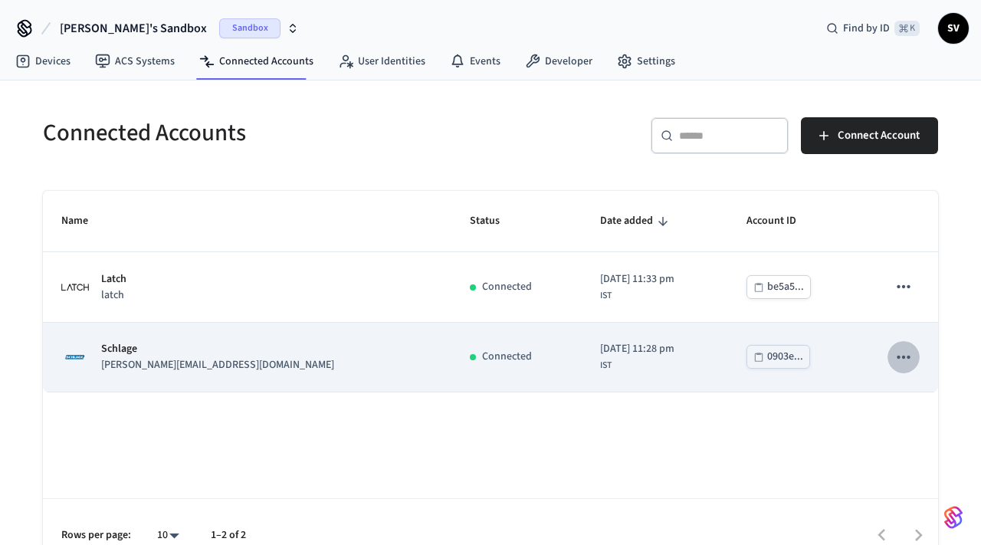
click at [903, 359] on icon "sticky table" at bounding box center [903, 357] width 20 height 20
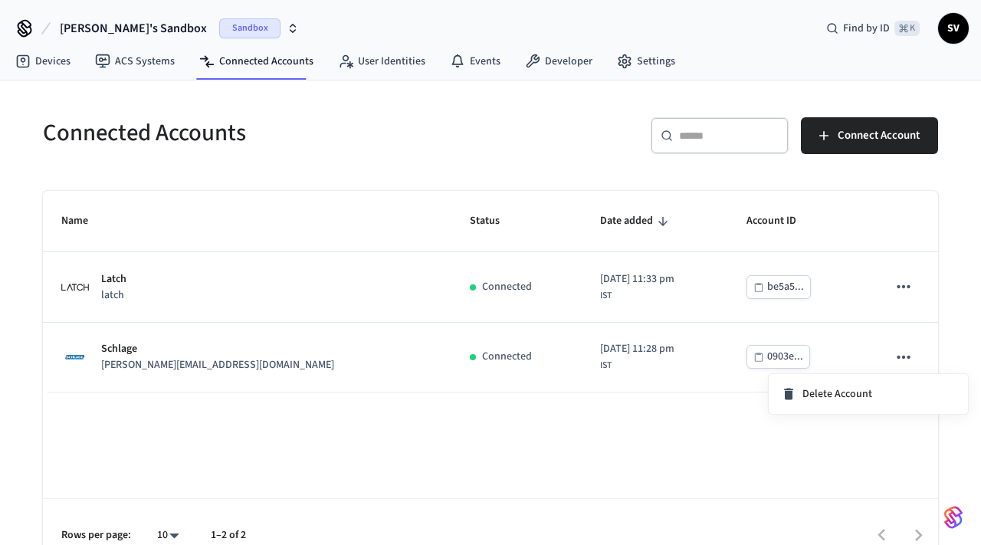
click at [753, 441] on div at bounding box center [490, 272] width 981 height 545
click at [362, 64] on link "User Identities" at bounding box center [382, 62] width 112 height 28
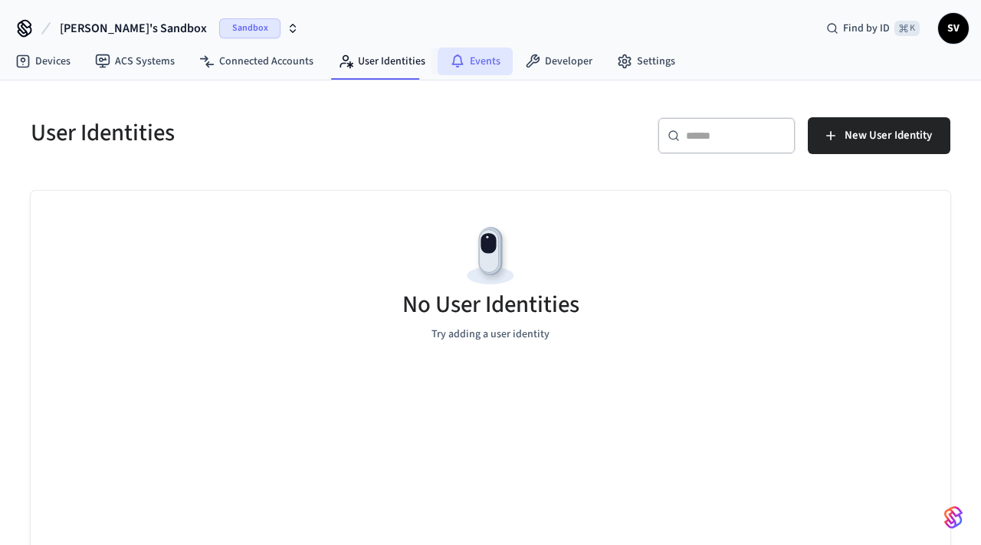
click at [465, 59] on link "Events" at bounding box center [475, 62] width 75 height 28
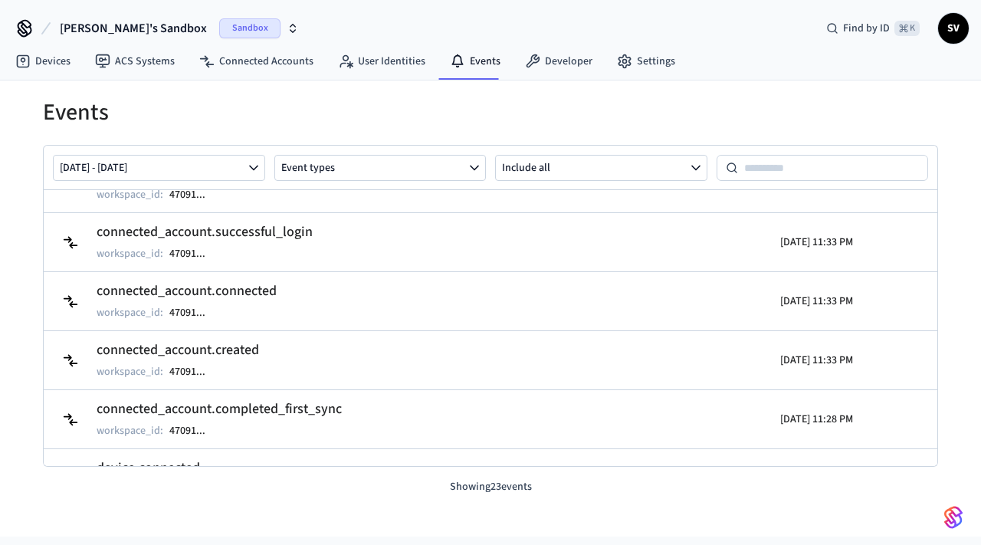
scroll to position [506, 0]
click at [558, 59] on link "Developer" at bounding box center [559, 62] width 92 height 28
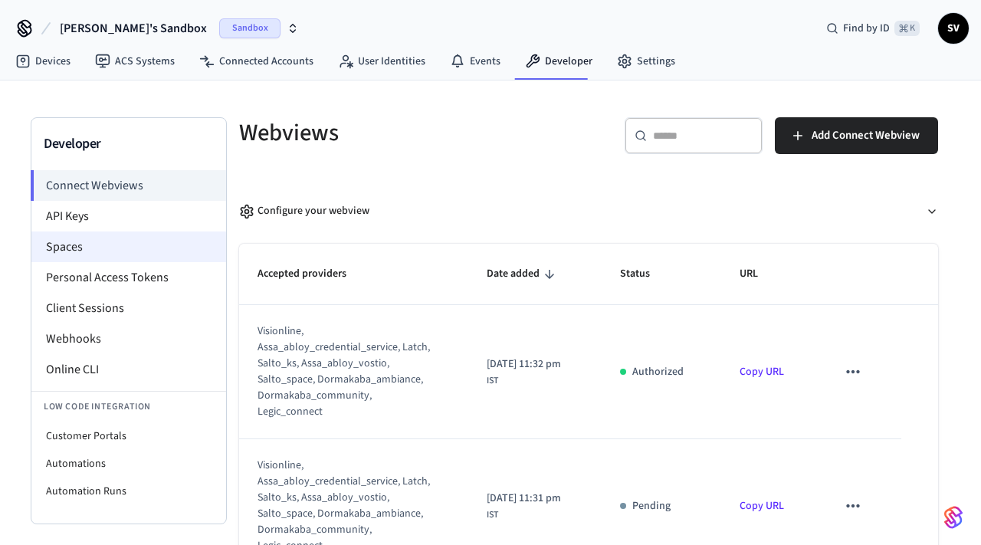
click at [122, 241] on li "Spaces" at bounding box center [128, 246] width 195 height 31
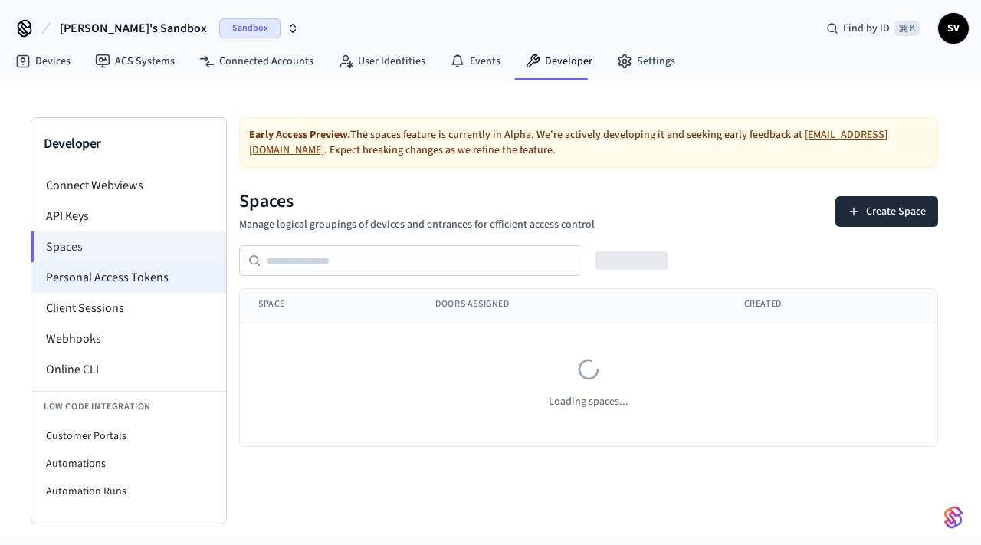
click at [107, 276] on li "Personal Access Tokens" at bounding box center [128, 277] width 195 height 31
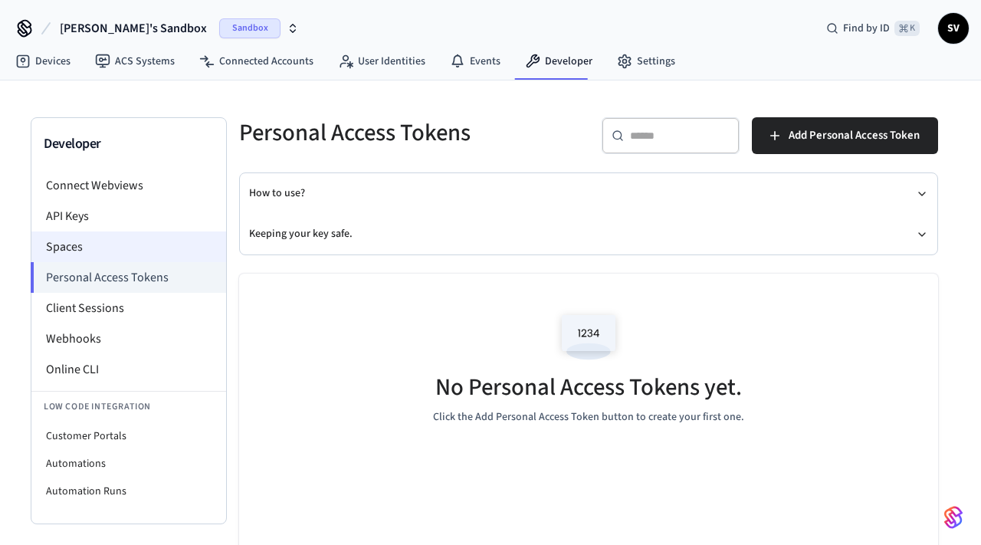
click at [119, 255] on li "Spaces" at bounding box center [128, 246] width 195 height 31
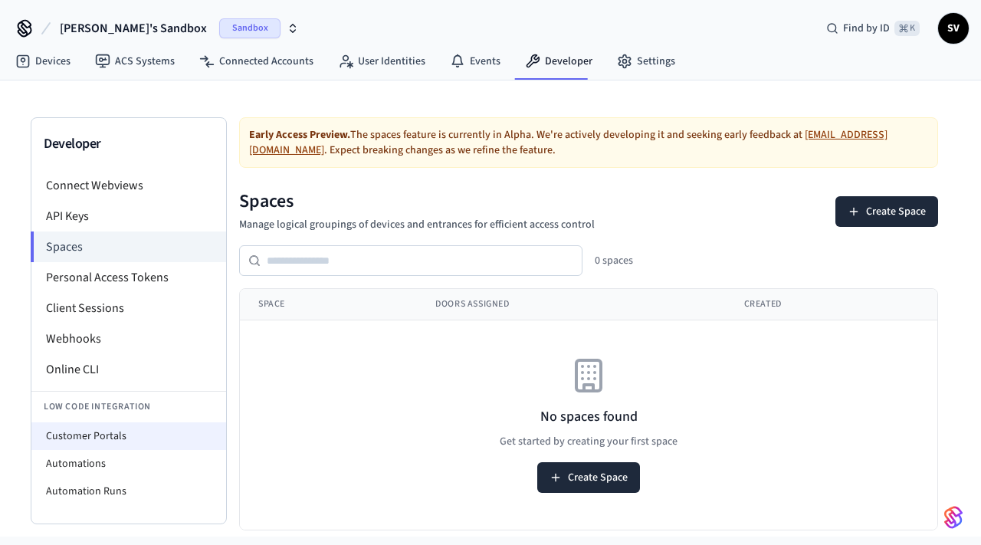
click at [97, 448] on li "Customer Portals" at bounding box center [128, 436] width 195 height 28
select select "**********"
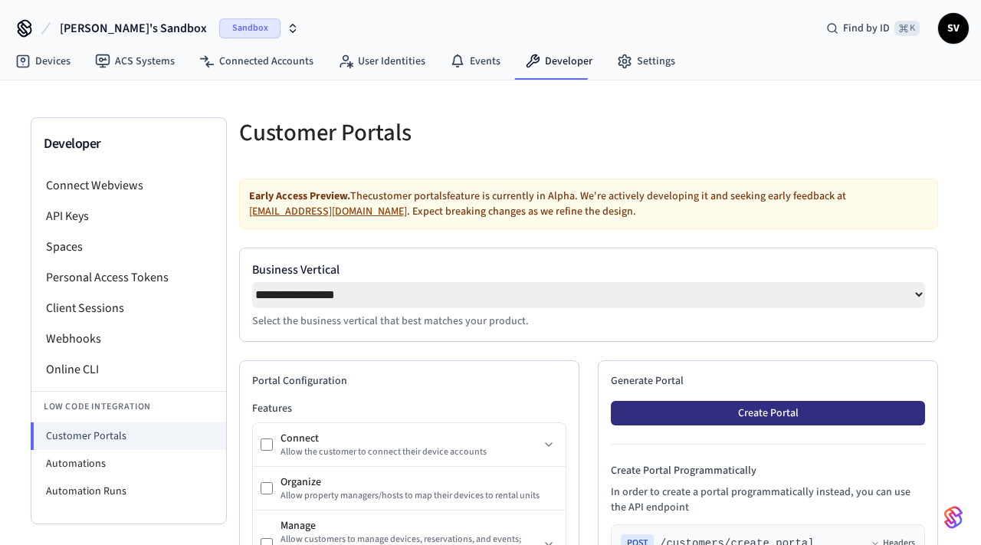
click at [649, 415] on button "Create Portal" at bounding box center [768, 413] width 314 height 25
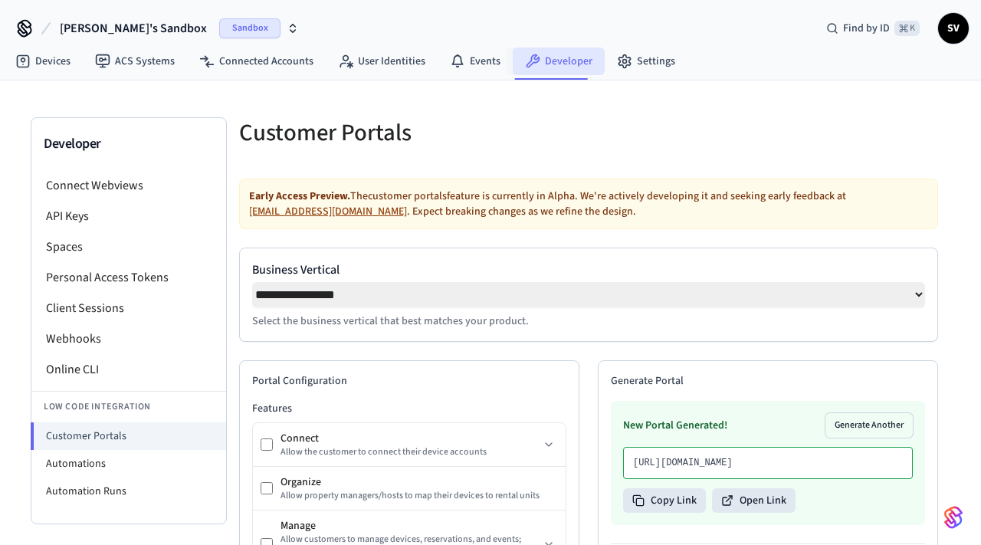
click at [562, 67] on link "Developer" at bounding box center [559, 62] width 92 height 28
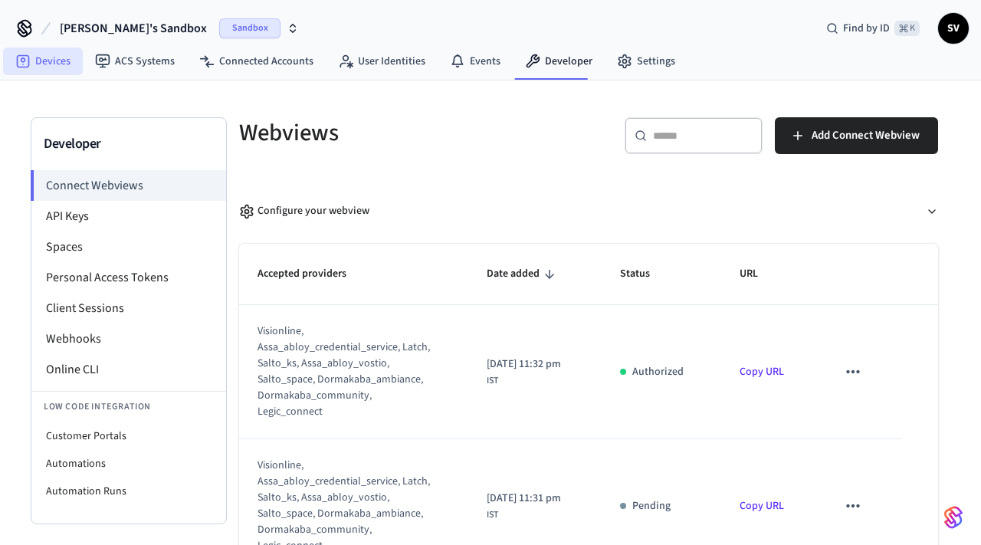
click at [57, 52] on link "Devices" at bounding box center [43, 62] width 80 height 28
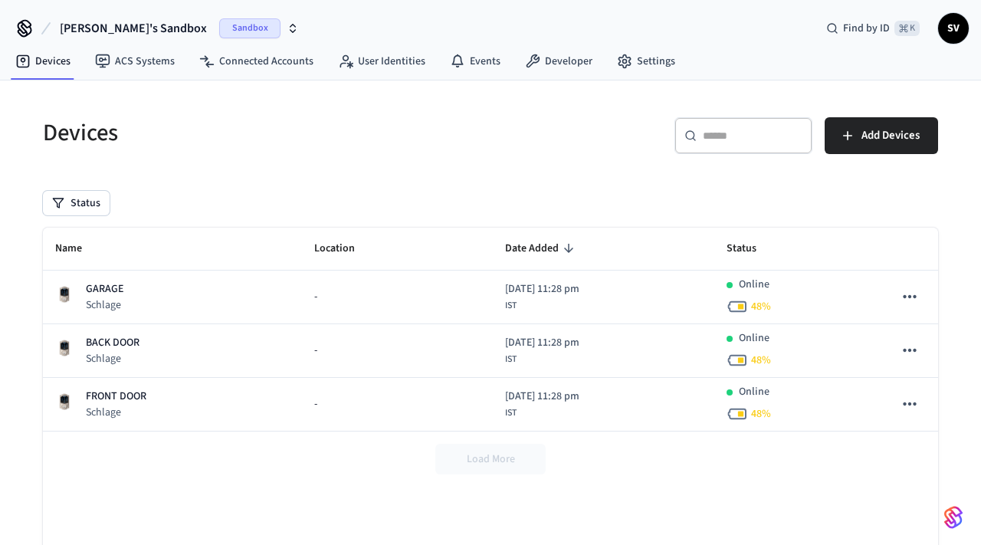
click at [219, 25] on span "Sandbox" at bounding box center [249, 28] width 61 height 20
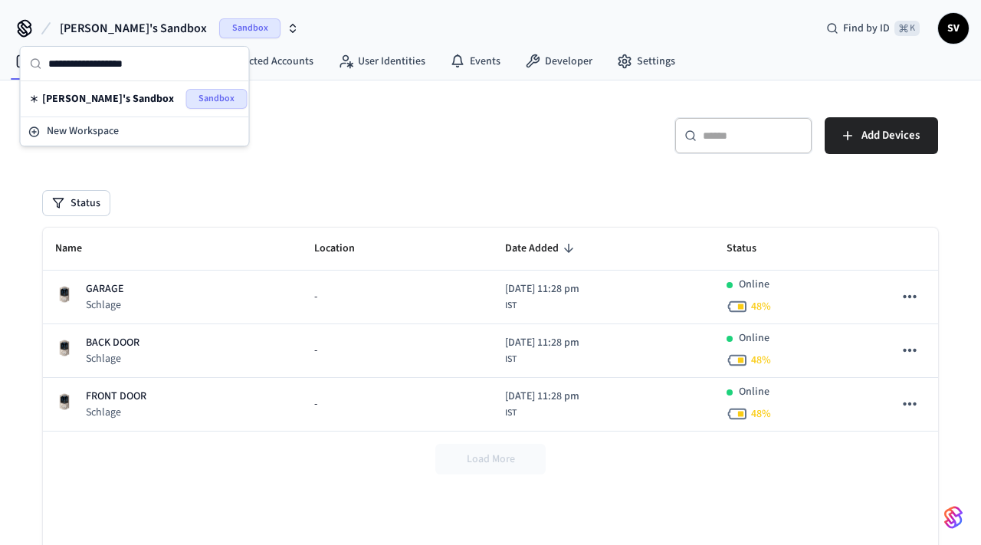
click at [265, 97] on div "Devices ​ ​ Add Devices Status Name Location Date Added Status GARAGE Schlage -…" at bounding box center [490, 364] width 944 height 569
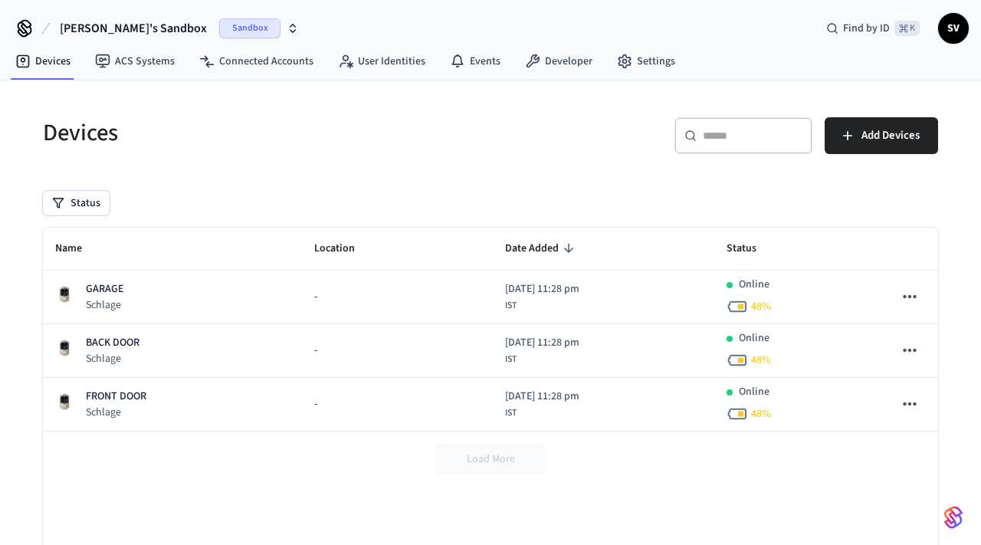
click at [219, 28] on span "Sandbox" at bounding box center [249, 28] width 61 height 20
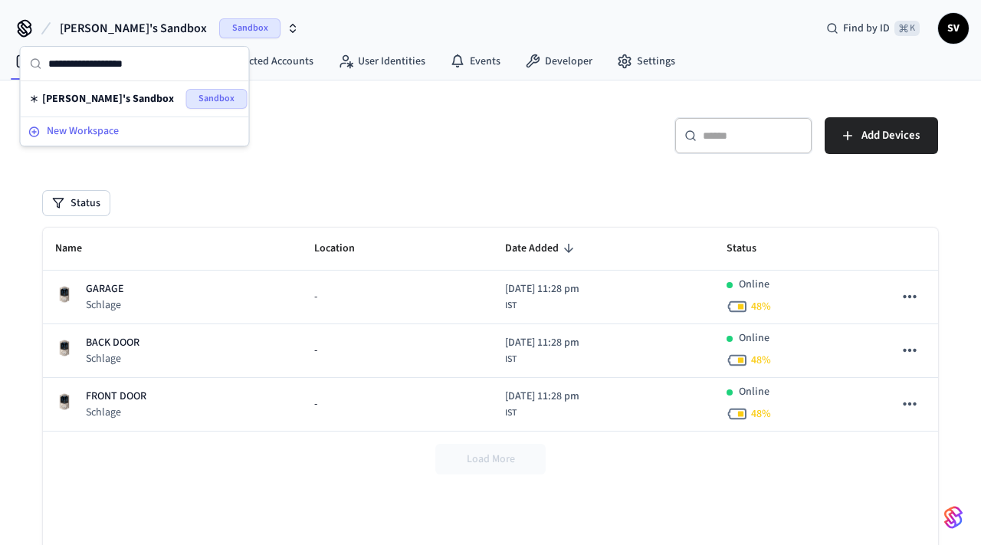
click at [115, 132] on span "New Workspace" at bounding box center [83, 131] width 72 height 16
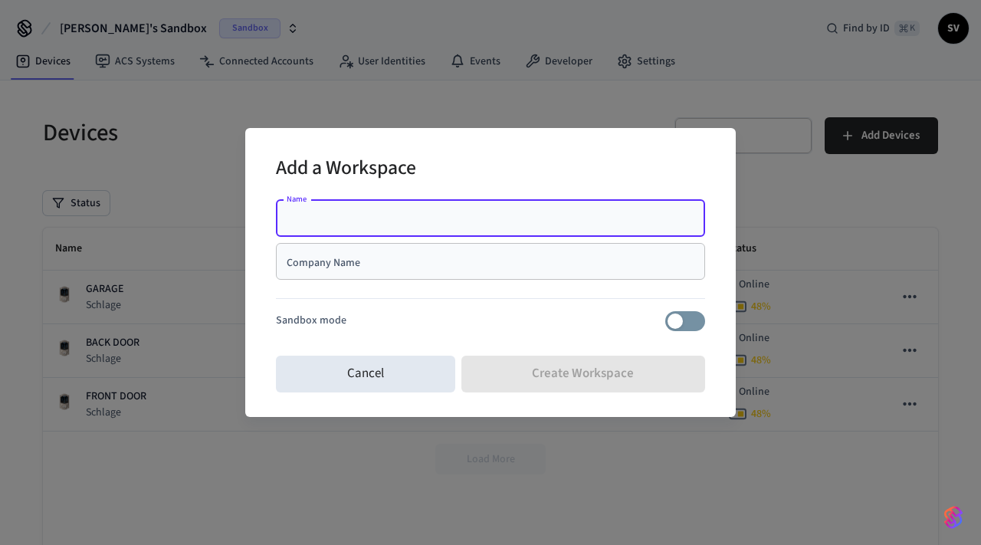
click at [328, 224] on input "Name" at bounding box center [490, 218] width 411 height 15
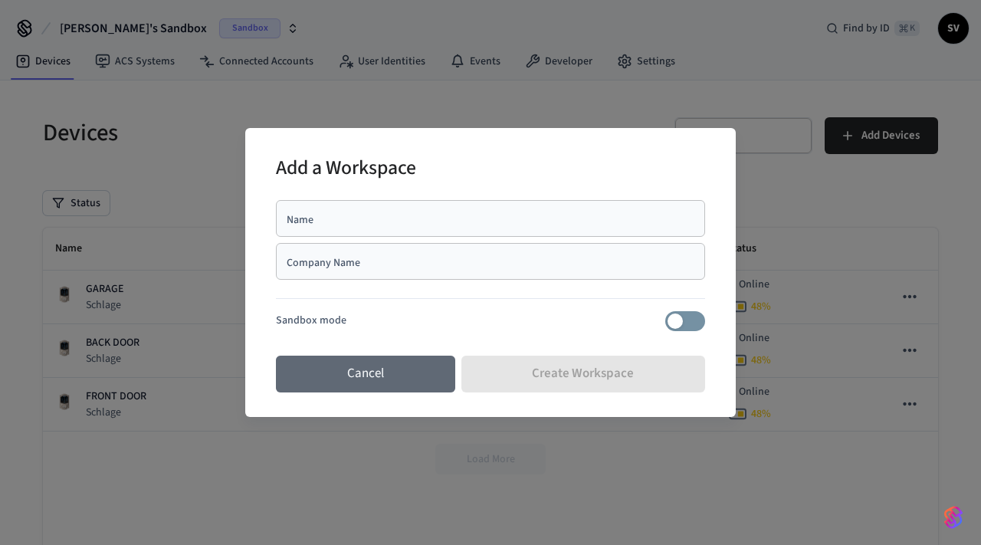
click at [313, 371] on button "Cancel" at bounding box center [365, 374] width 179 height 37
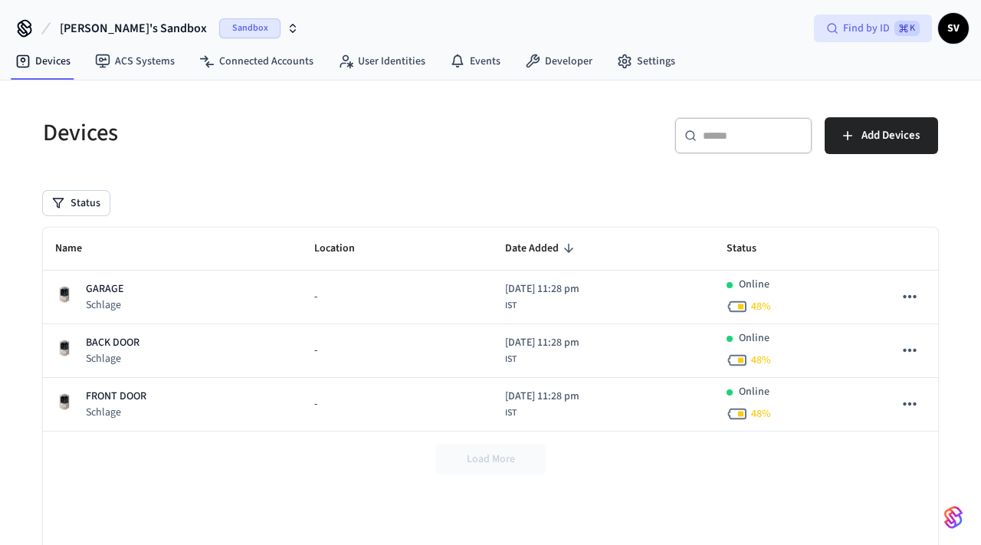
click at [871, 29] on span "Find by ID" at bounding box center [866, 28] width 47 height 15
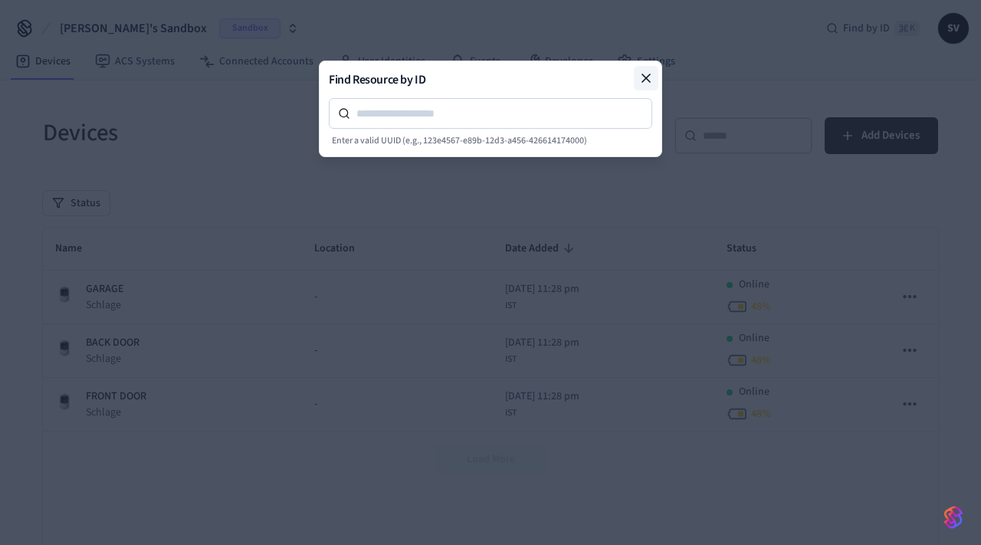
click at [644, 75] on icon at bounding box center [645, 77] width 15 height 15
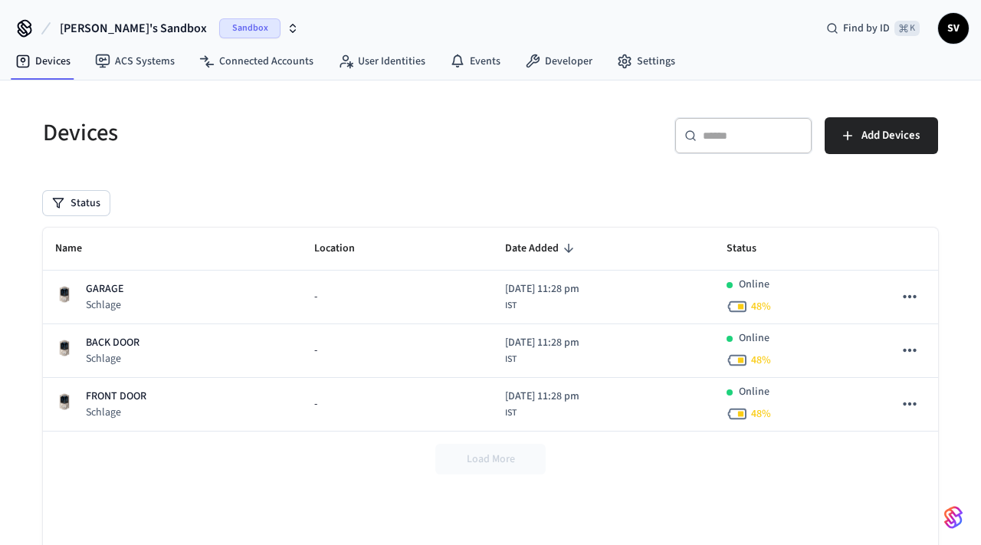
scroll to position [104, 0]
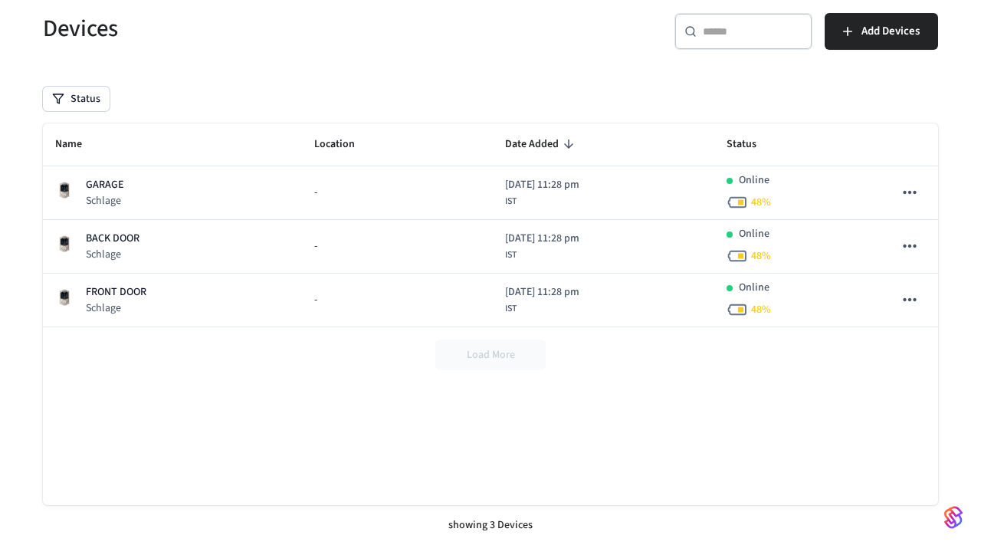
click at [397, 428] on div "Name Location Date Added Status GARAGE Schlage - 2025/10/12 at 11:28 pm IST Onl…" at bounding box center [490, 314] width 895 height 382
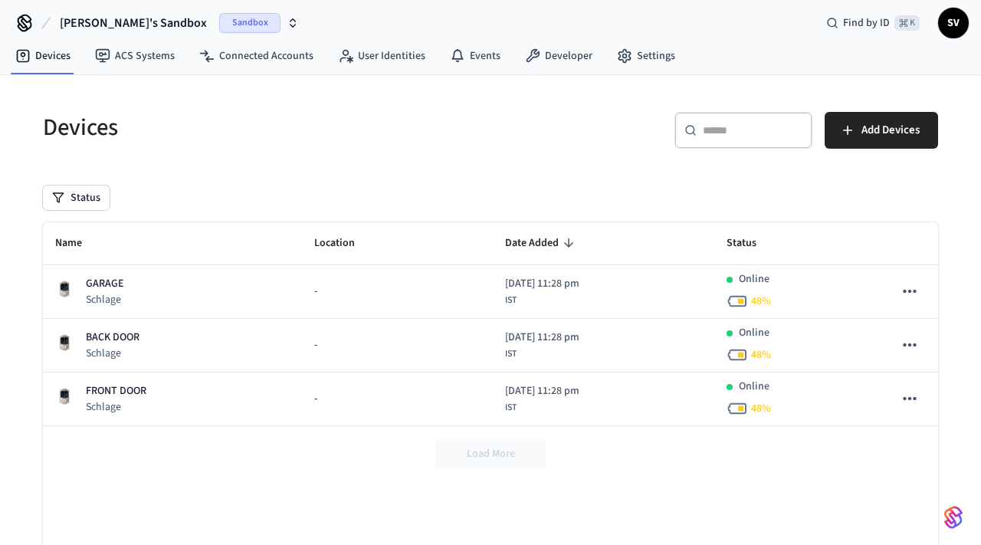
scroll to position [7, 0]
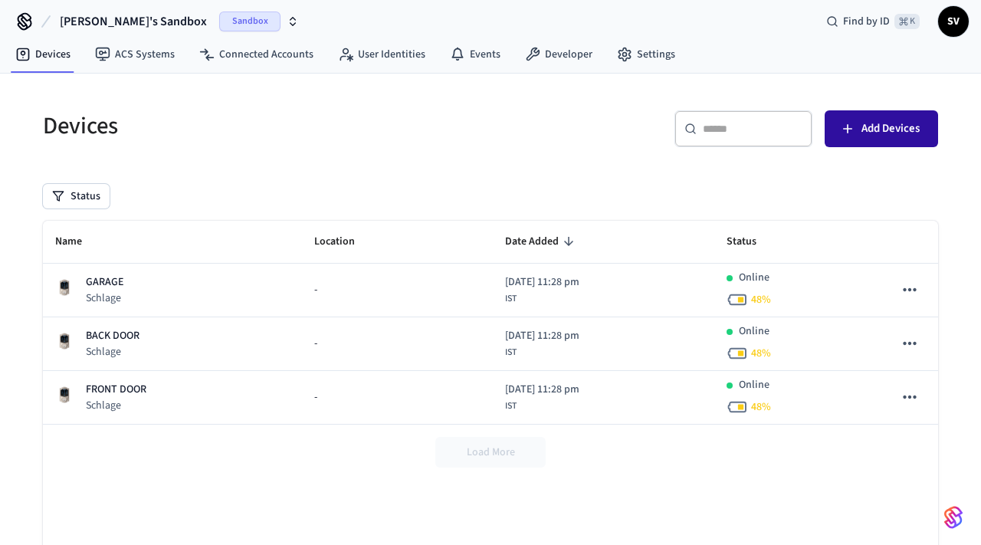
click at [903, 122] on span "Add Devices" at bounding box center [890, 129] width 58 height 20
click at [61, 190] on icon "button" at bounding box center [58, 196] width 12 height 12
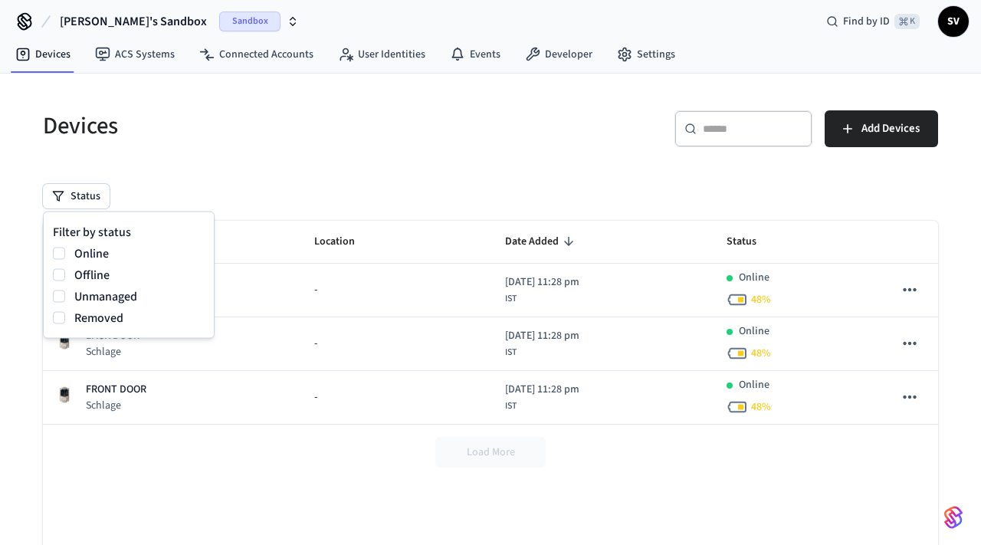
click at [182, 198] on div "Status" at bounding box center [490, 196] width 895 height 25
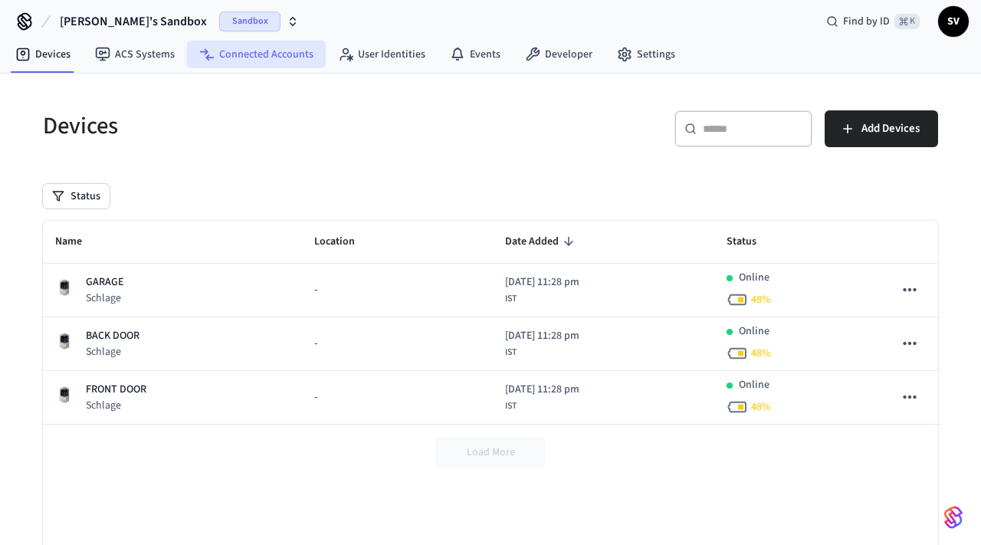
click at [252, 51] on link "Connected Accounts" at bounding box center [256, 55] width 139 height 28
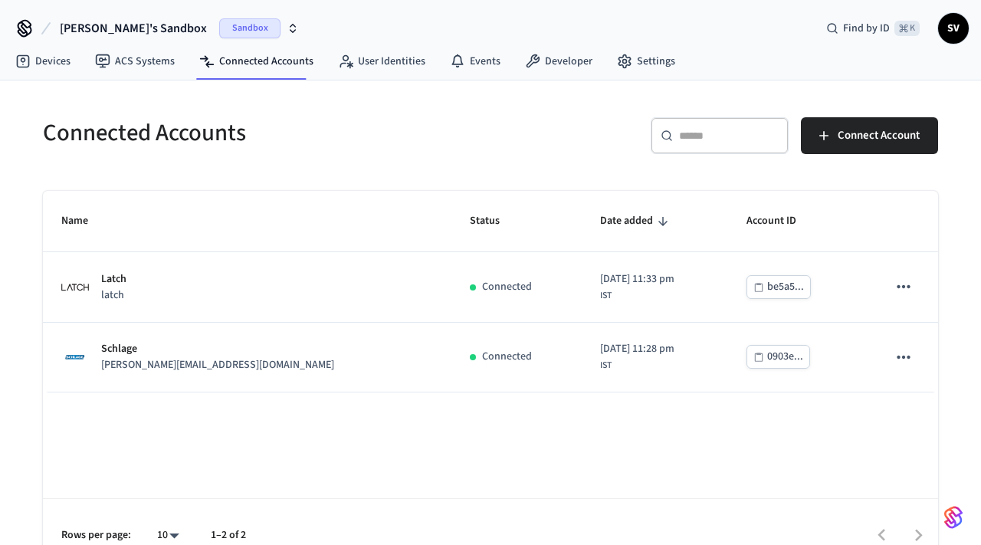
click at [344, 136] on h5 "Connected Accounts" at bounding box center [262, 132] width 438 height 31
click at [123, 66] on link "ACS Systems" at bounding box center [135, 62] width 104 height 28
